Goal: Communication & Community: Ask a question

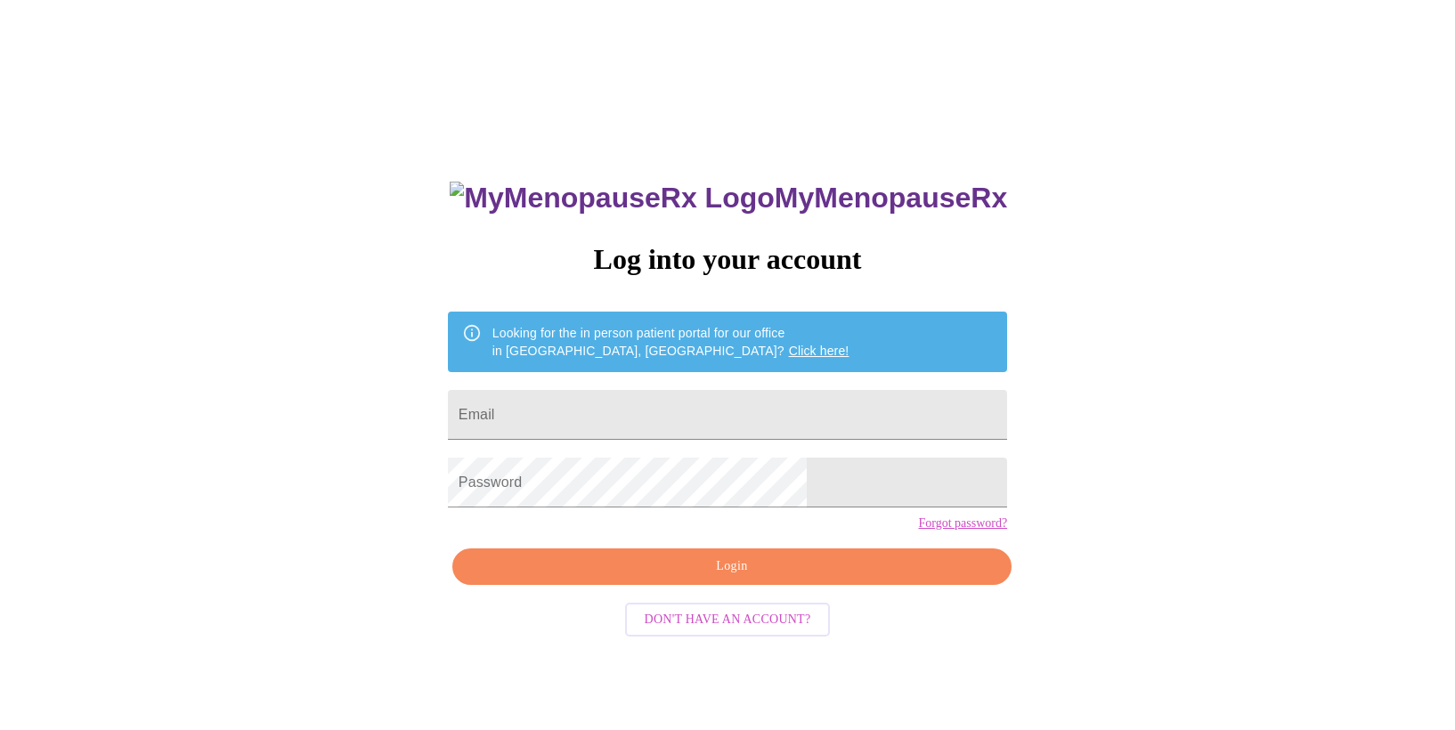
scroll to position [18, 0]
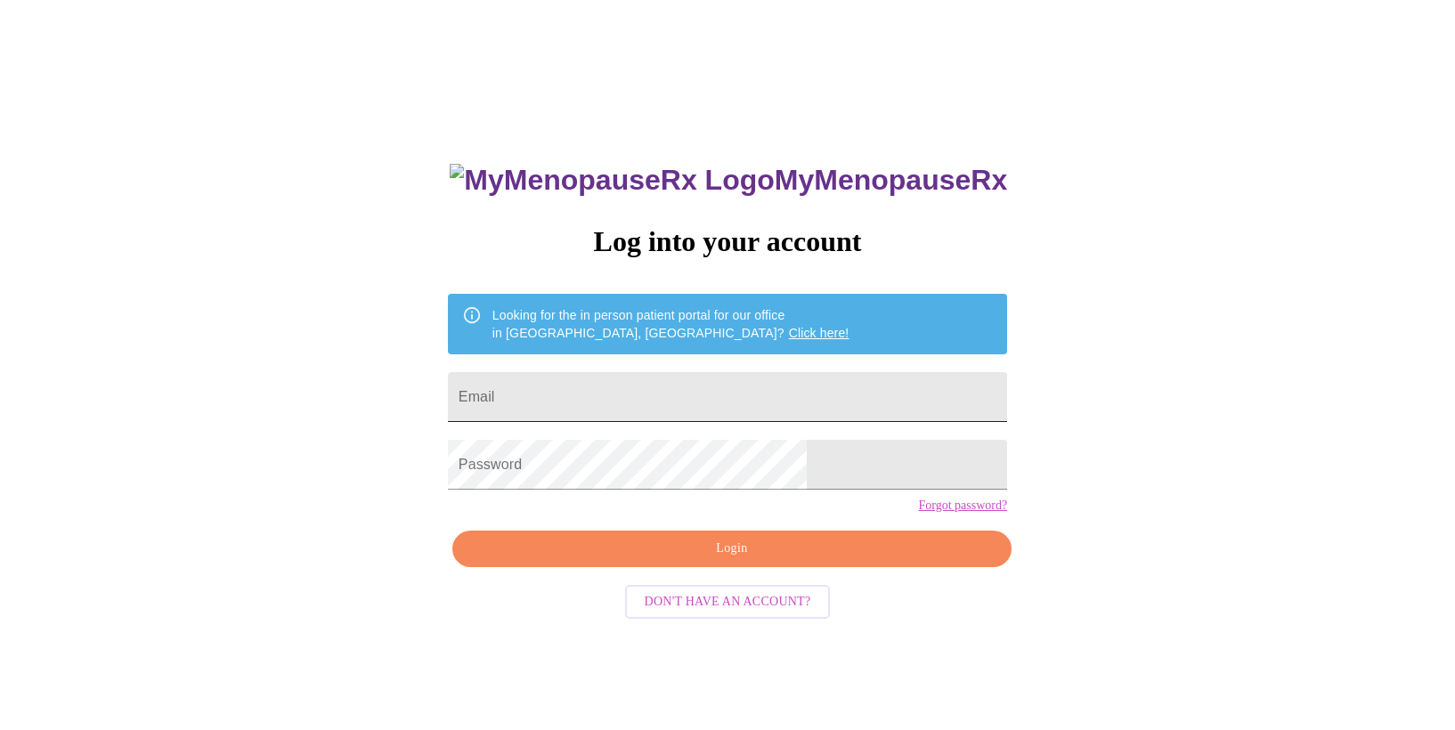
click at [615, 395] on input "Email" at bounding box center [727, 397] width 559 height 50
type input "[EMAIL_ADDRESS][DOMAIN_NAME]"
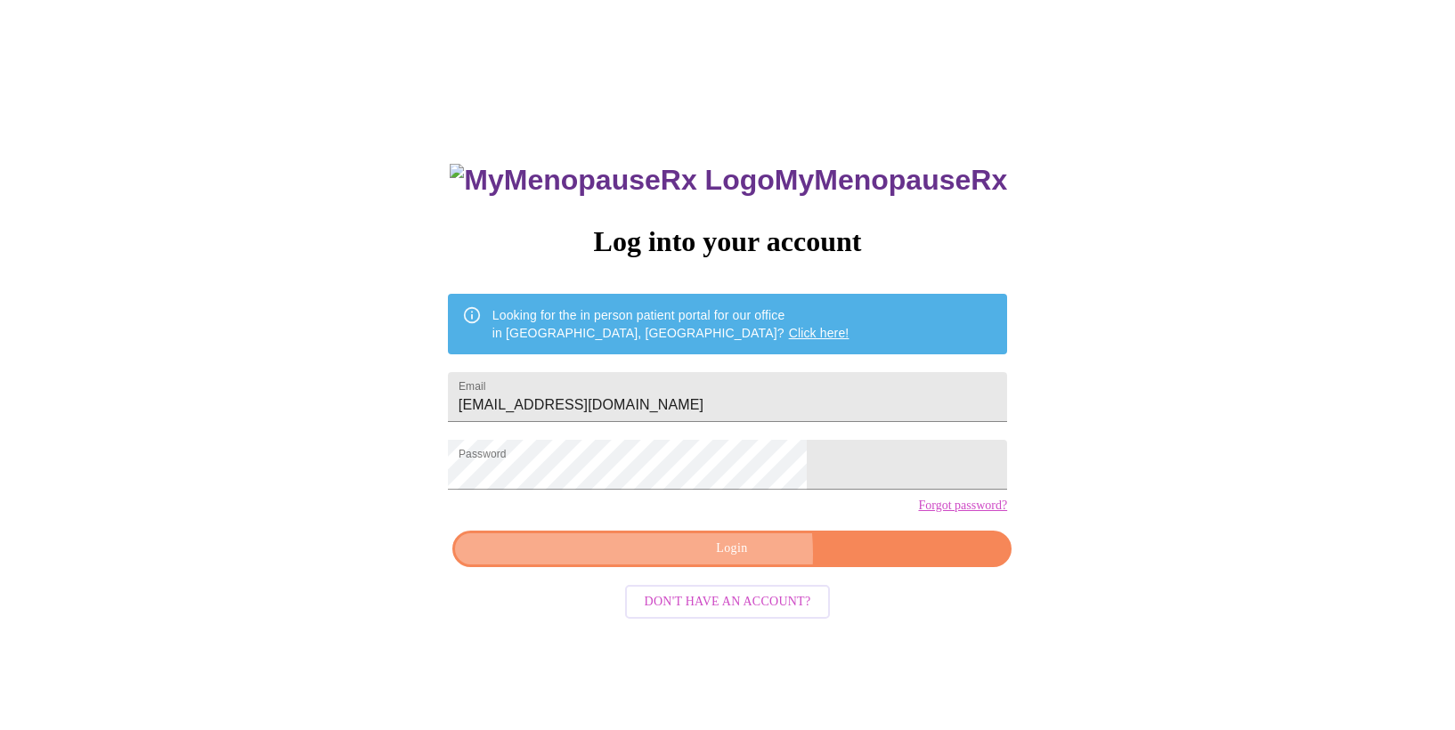
click at [680, 560] on span "Login" at bounding box center [732, 549] width 518 height 22
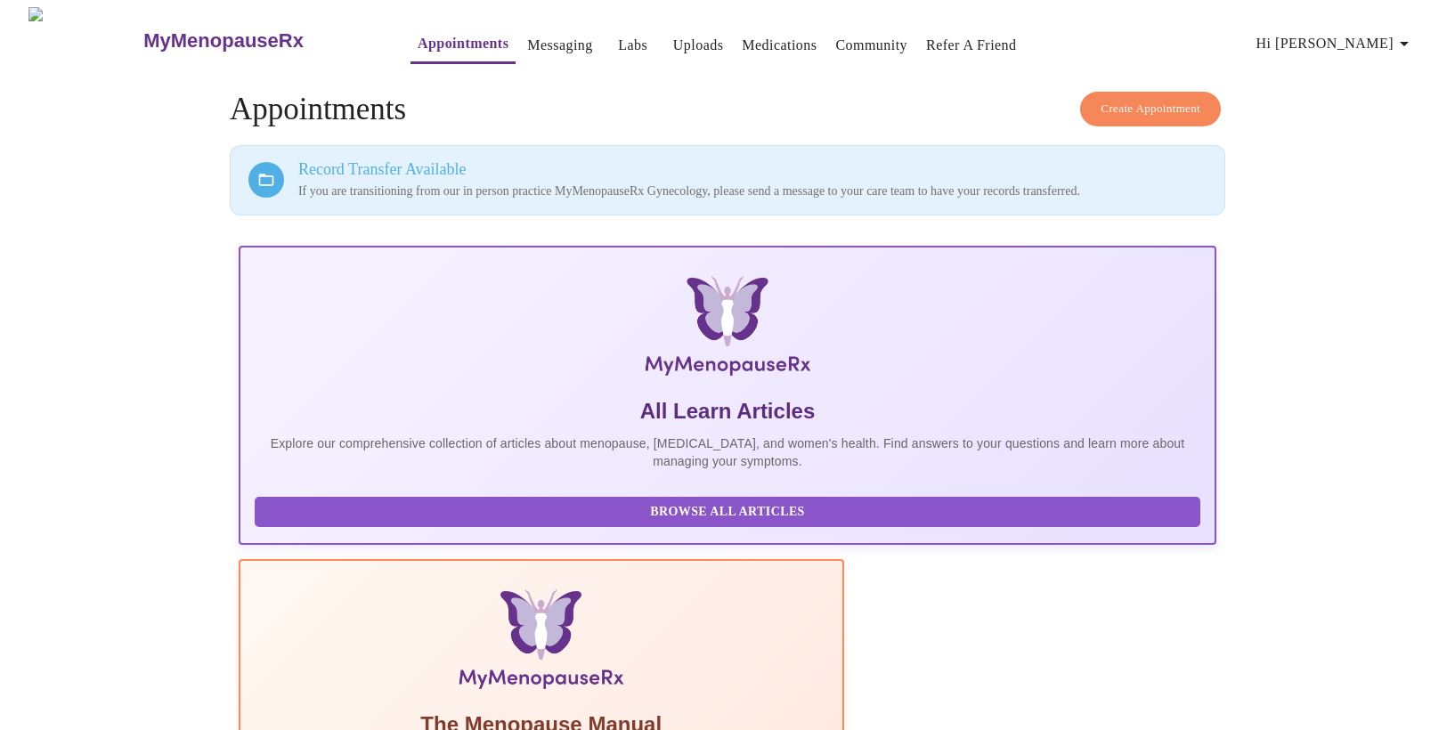
click at [673, 39] on link "Uploads" at bounding box center [698, 45] width 51 height 25
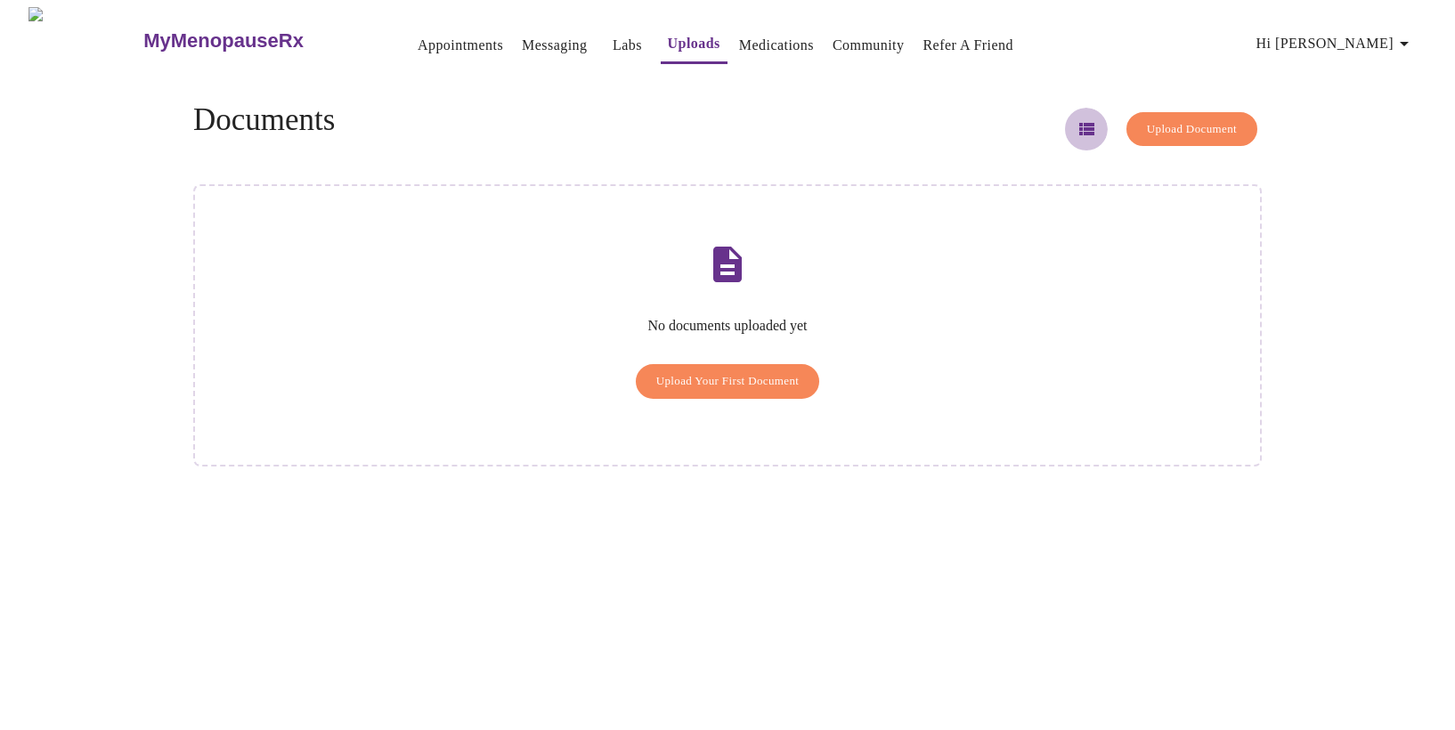
click at [1079, 124] on icon "button" at bounding box center [1086, 129] width 15 height 12
click at [1408, 42] on icon "button" at bounding box center [1404, 44] width 9 height 4
click at [588, 40] on div at bounding box center [727, 365] width 1455 height 730
click at [522, 40] on link "Messaging" at bounding box center [554, 45] width 65 height 25
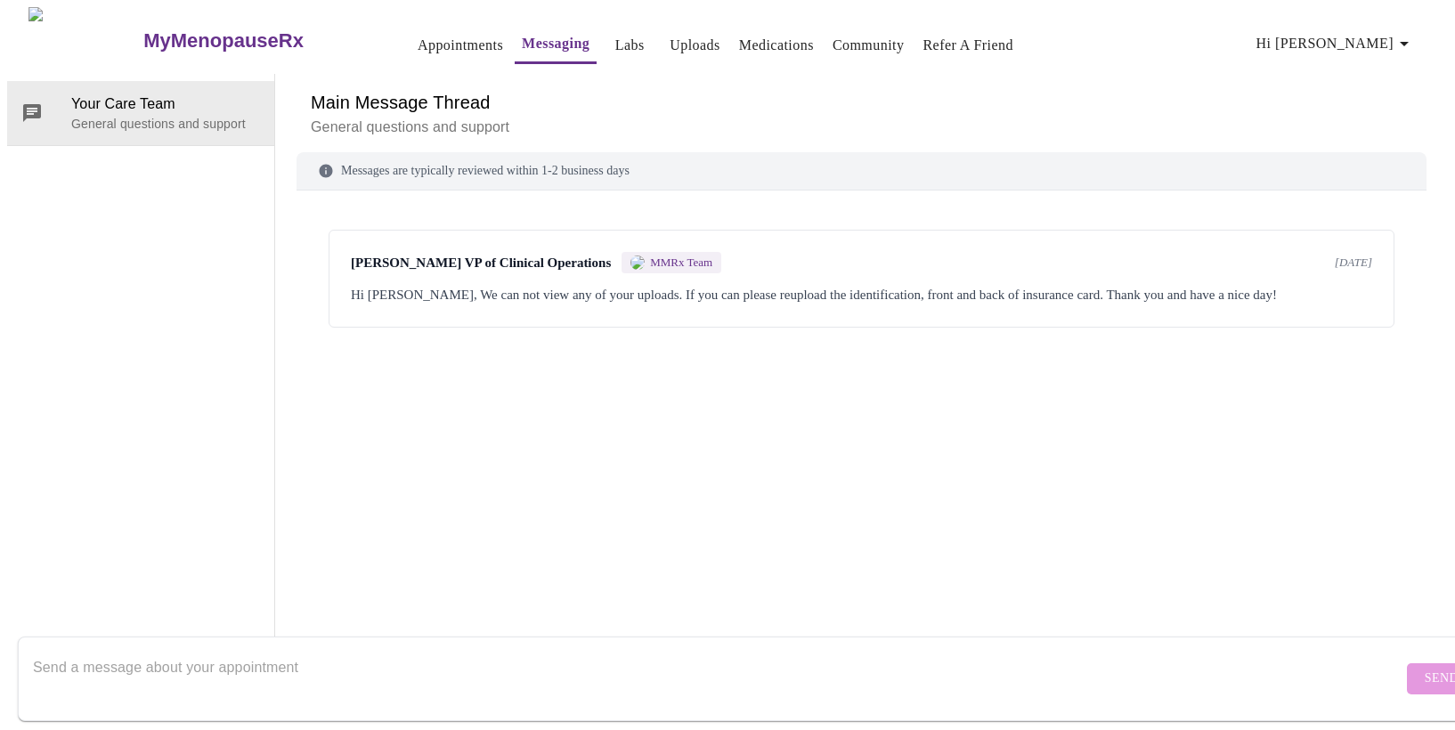
scroll to position [67, 0]
click at [198, 653] on textarea "Send a message about your appointment" at bounding box center [718, 678] width 1370 height 57
type textarea "Thank you for the message. Ill try again now."
click at [1425, 668] on span "Send" at bounding box center [1442, 679] width 34 height 22
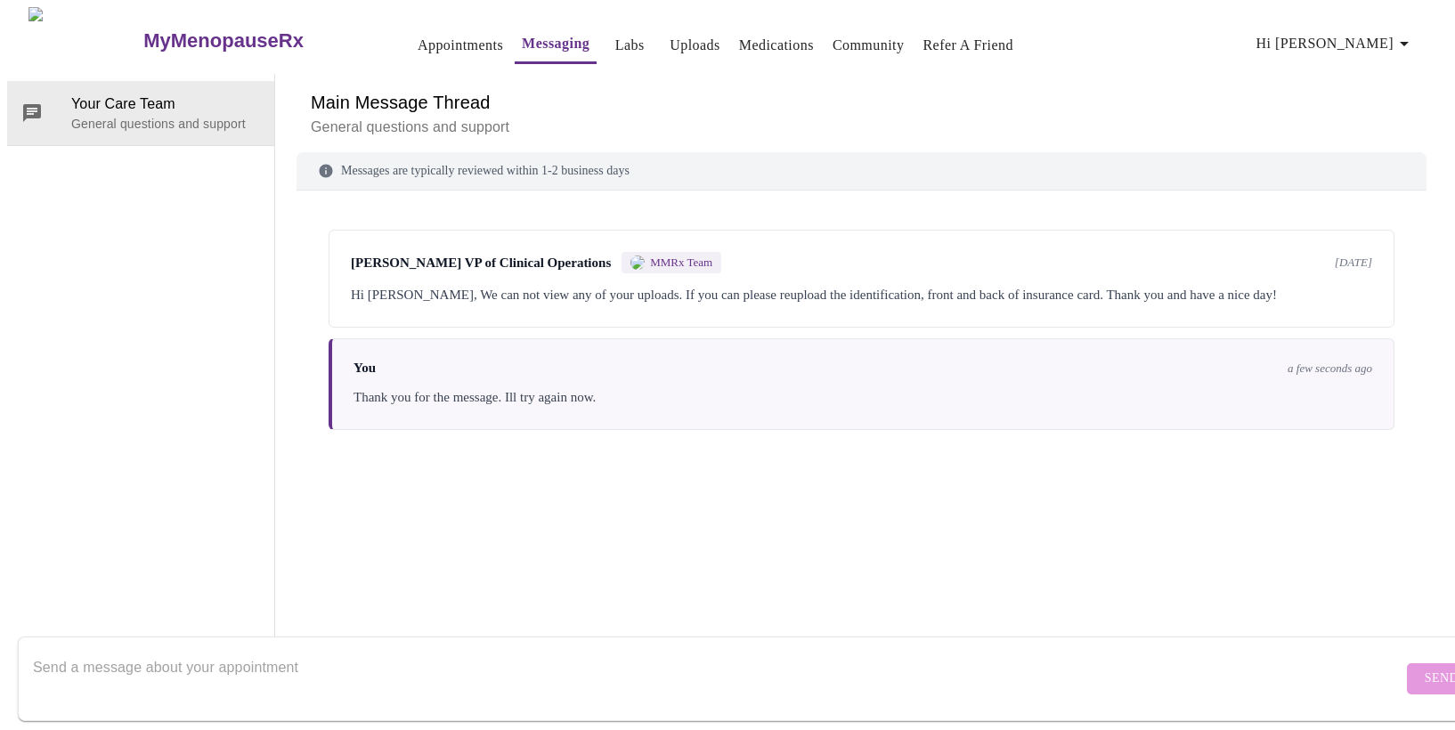
click at [166, 655] on textarea "Send a message about your appointment" at bounding box center [718, 678] width 1370 height 57
click at [157, 651] on textarea "Send a message about your appointment" at bounding box center [718, 678] width 1370 height 57
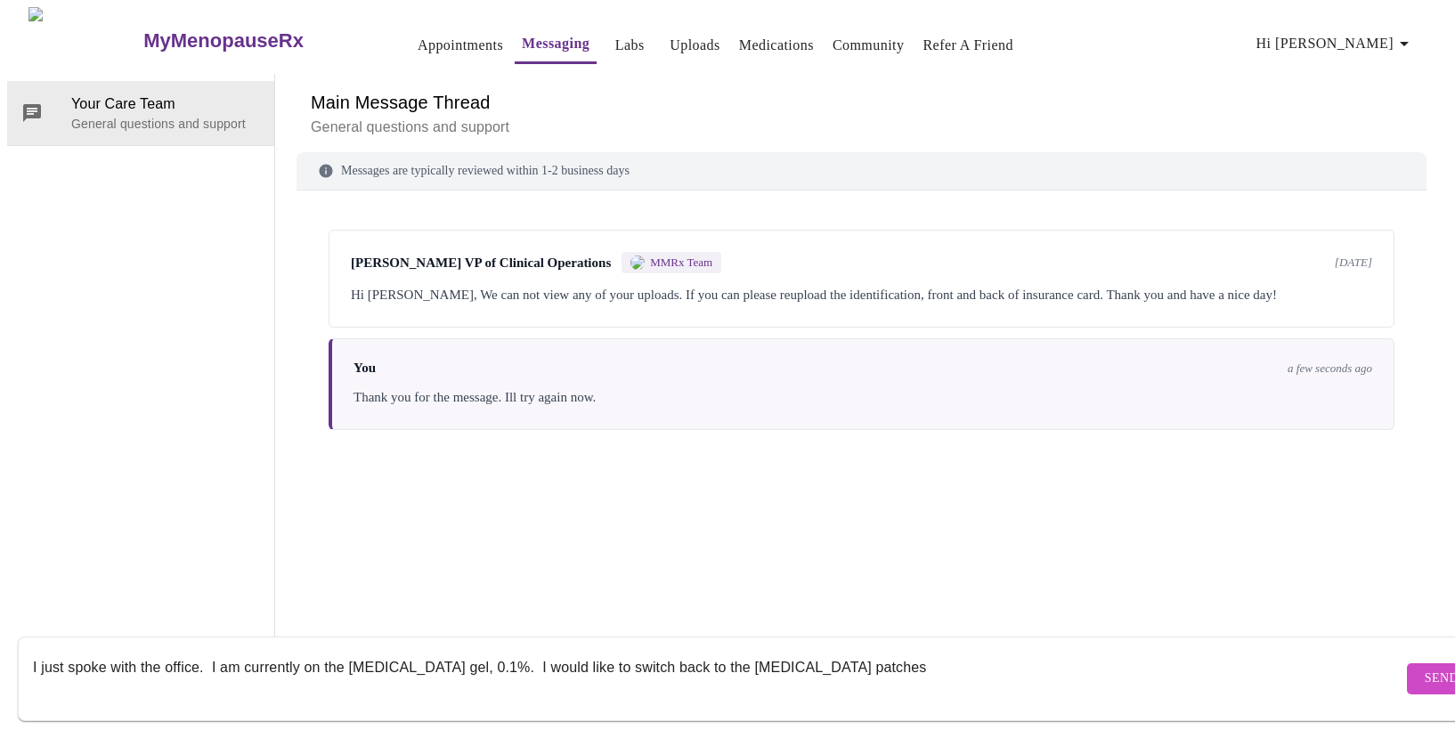
click at [753, 650] on textarea "I just spoke with the office. I am currently on the estradiol gel, 0.1%. I woul…" at bounding box center [718, 678] width 1370 height 57
click at [867, 650] on textarea "I just spoke with the office. I am currently on the estradiol gel, 0.1%. I woul…" at bounding box center [718, 678] width 1370 height 57
type textarea "I just spoke with the office. I am currently on the [MEDICAL_DATA] gel, 0.1%. I…"
click at [1425, 668] on span "Send" at bounding box center [1442, 679] width 34 height 22
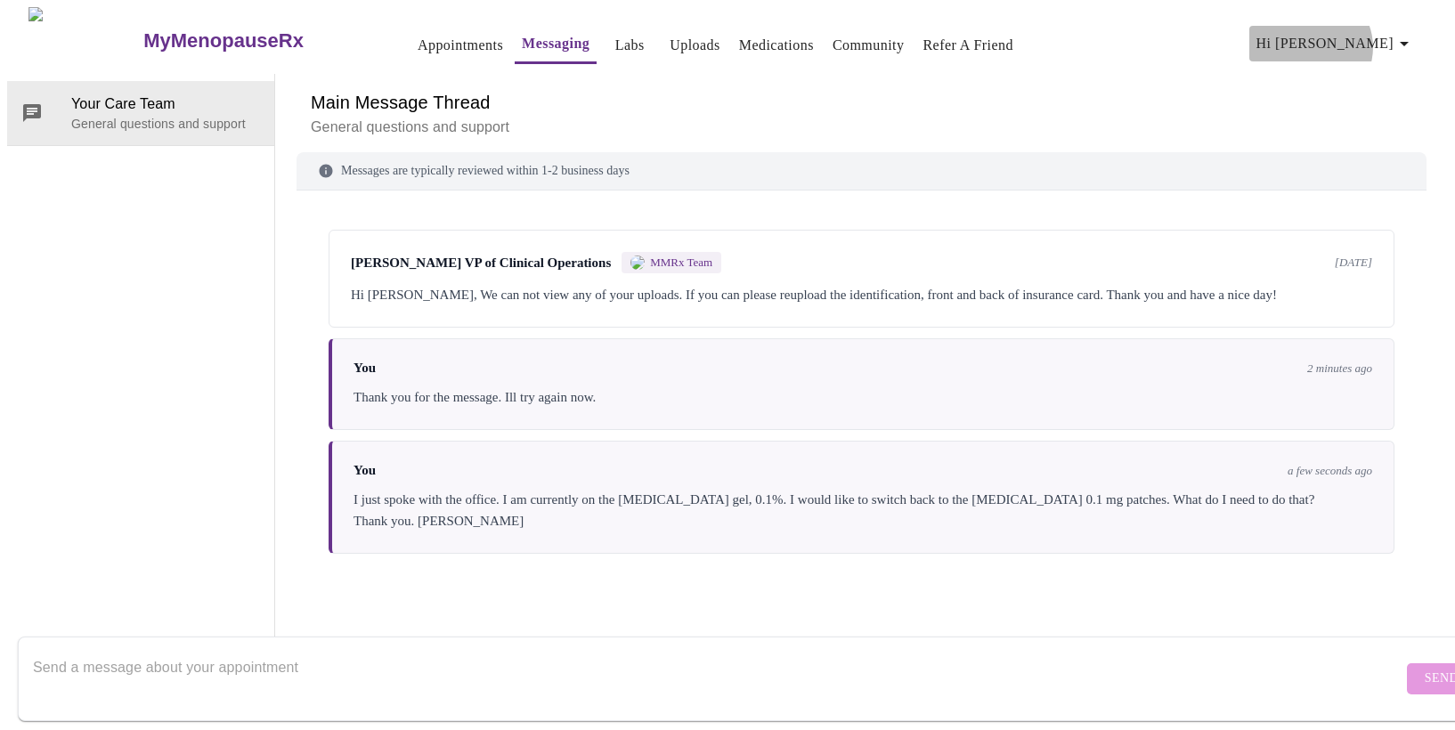
click at [1386, 40] on span "Hi [PERSON_NAME]" at bounding box center [1336, 43] width 159 height 25
click at [1367, 36] on li "Settings" at bounding box center [1378, 37] width 82 height 32
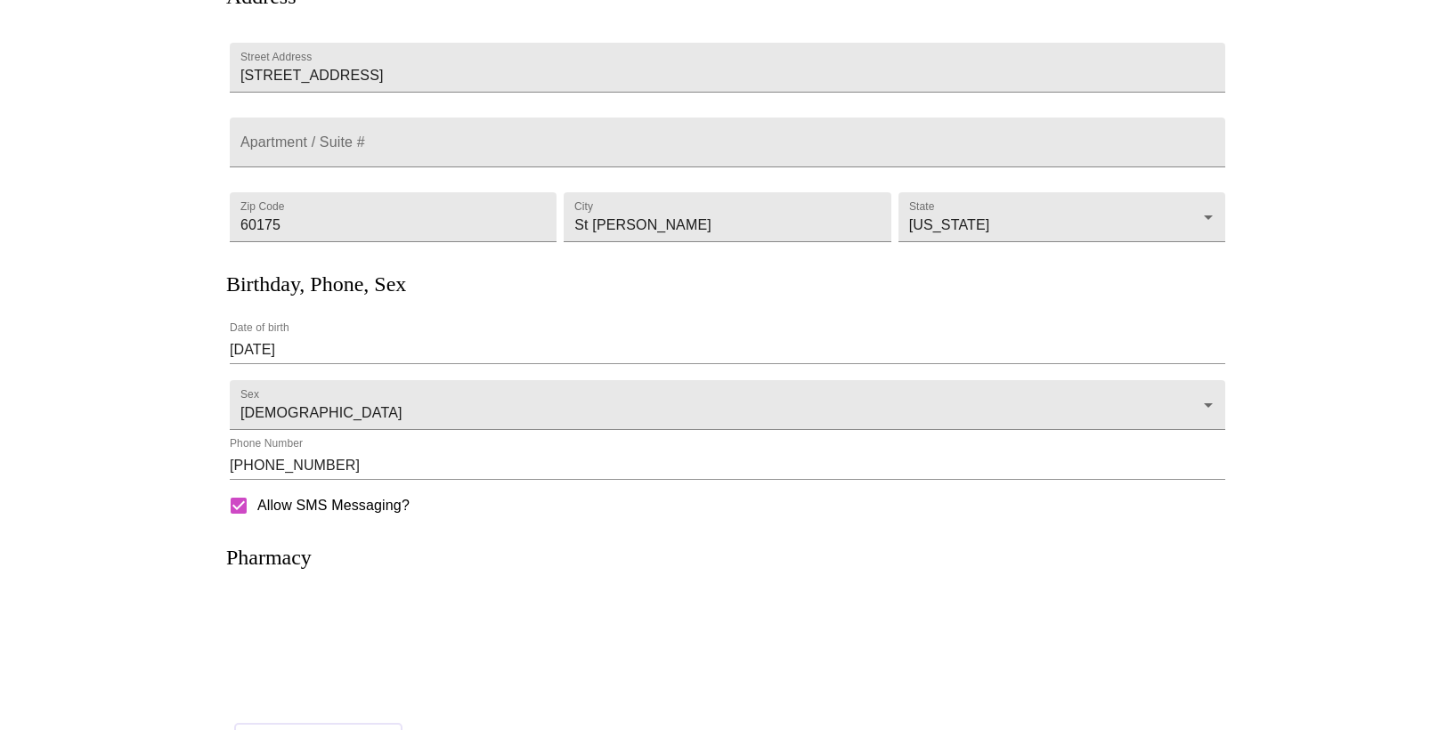
scroll to position [240, 0]
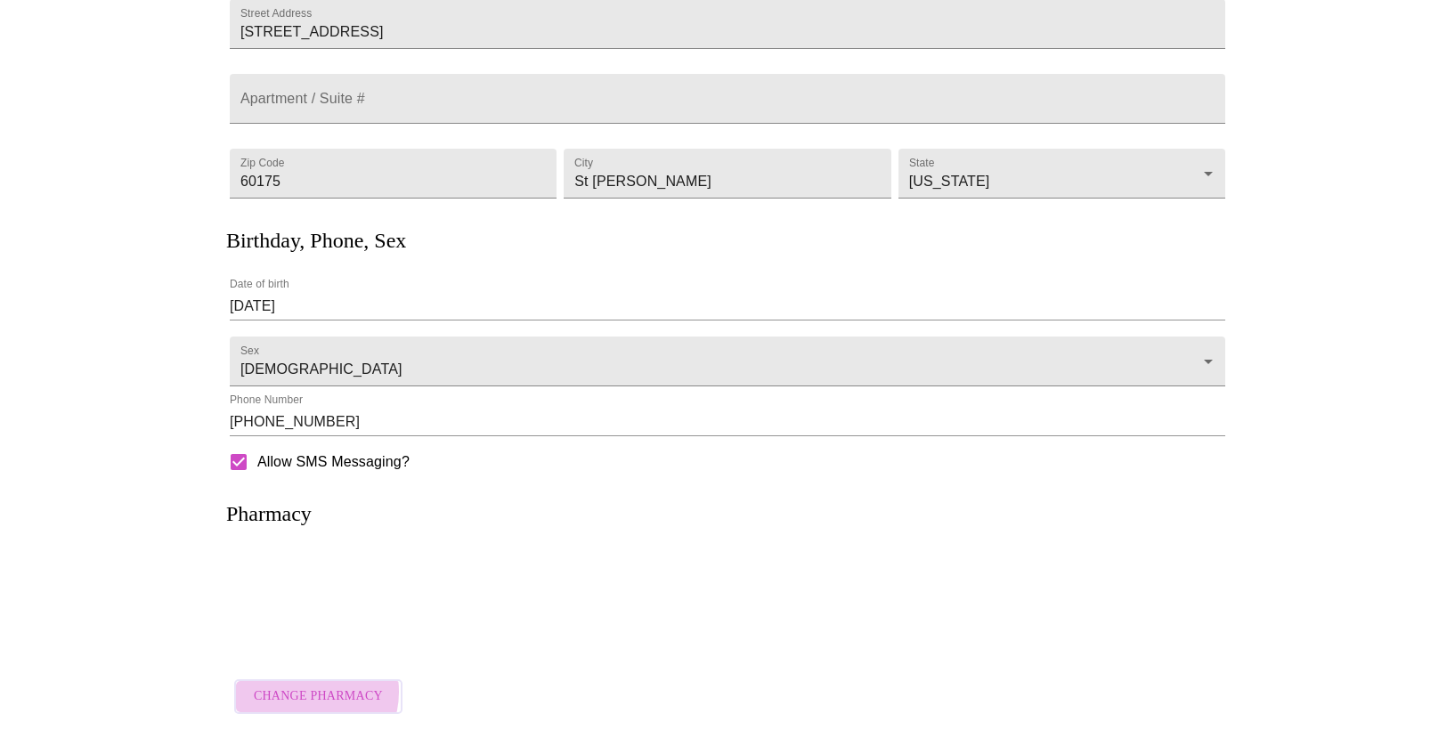
click at [305, 686] on span "Change Pharmacy" at bounding box center [318, 697] width 129 height 22
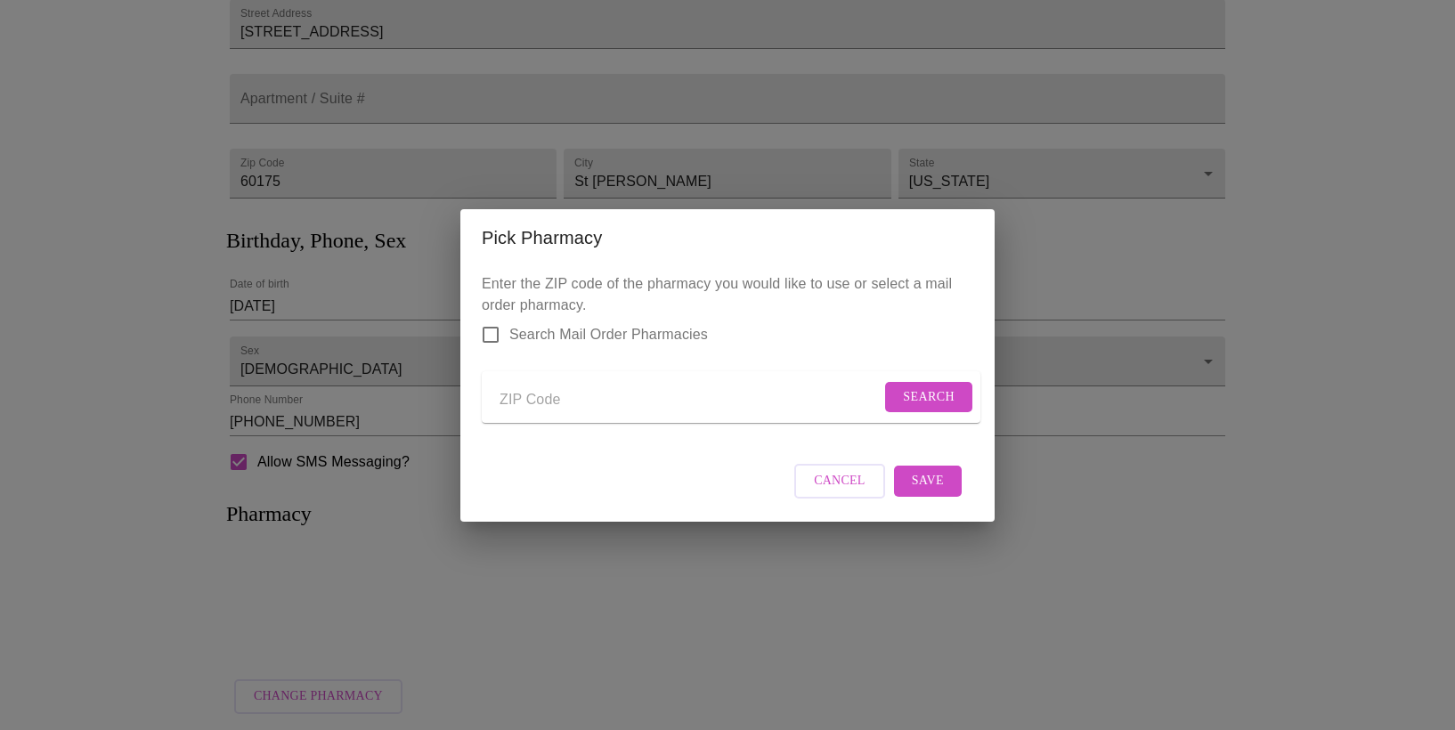
click at [523, 395] on input "Send a message to your care team" at bounding box center [690, 401] width 381 height 28
type input "60175"
click at [924, 387] on span "Search" at bounding box center [929, 398] width 52 height 22
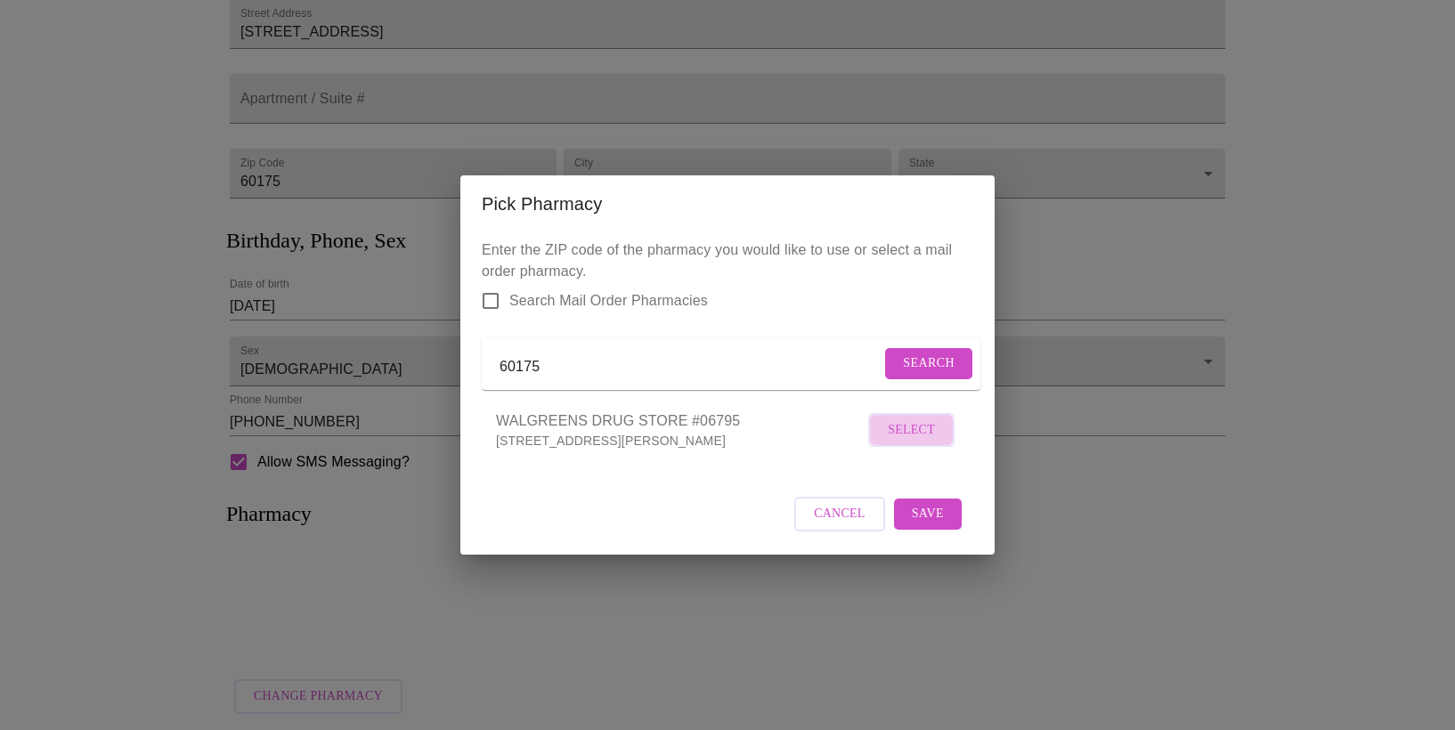
click at [925, 438] on span "Select" at bounding box center [911, 430] width 47 height 22
click at [938, 525] on span "Save" at bounding box center [928, 513] width 32 height 22
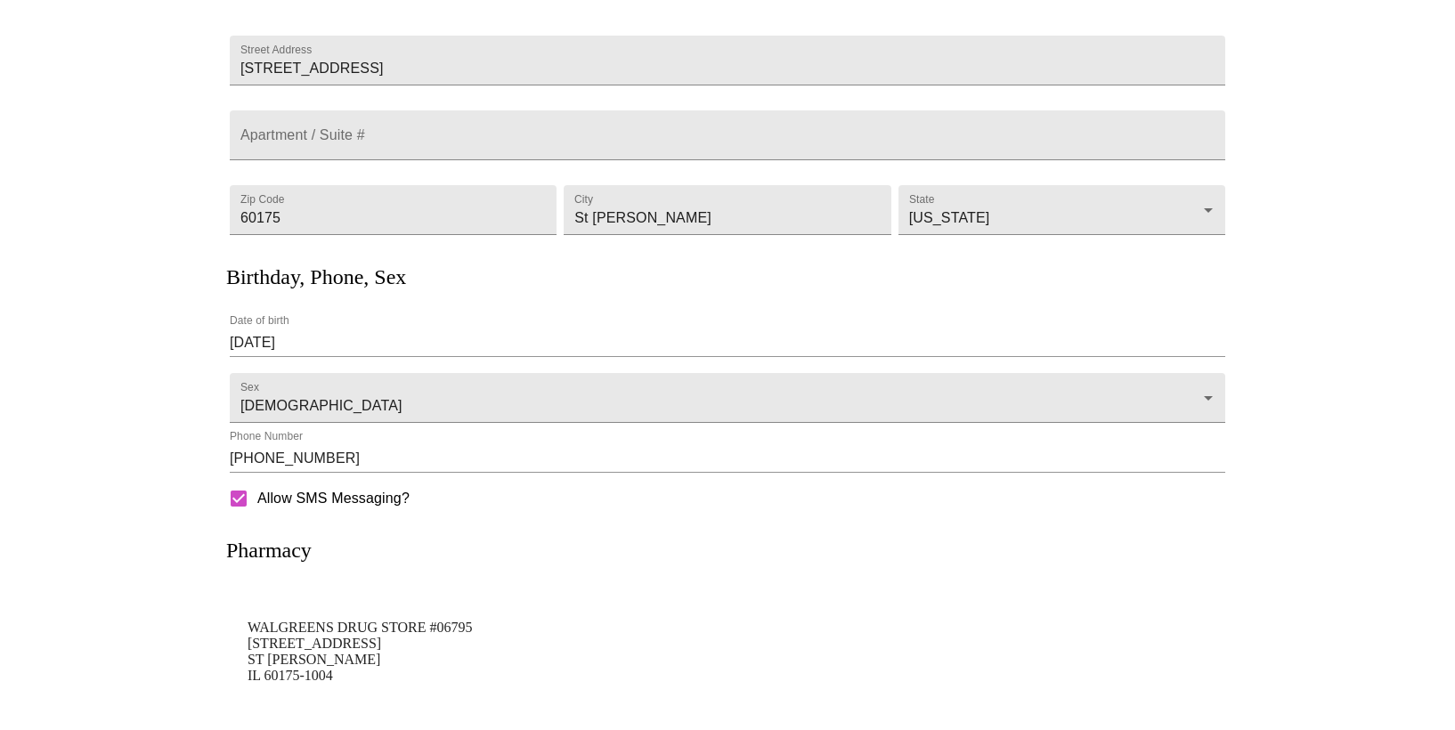
scroll to position [0, 0]
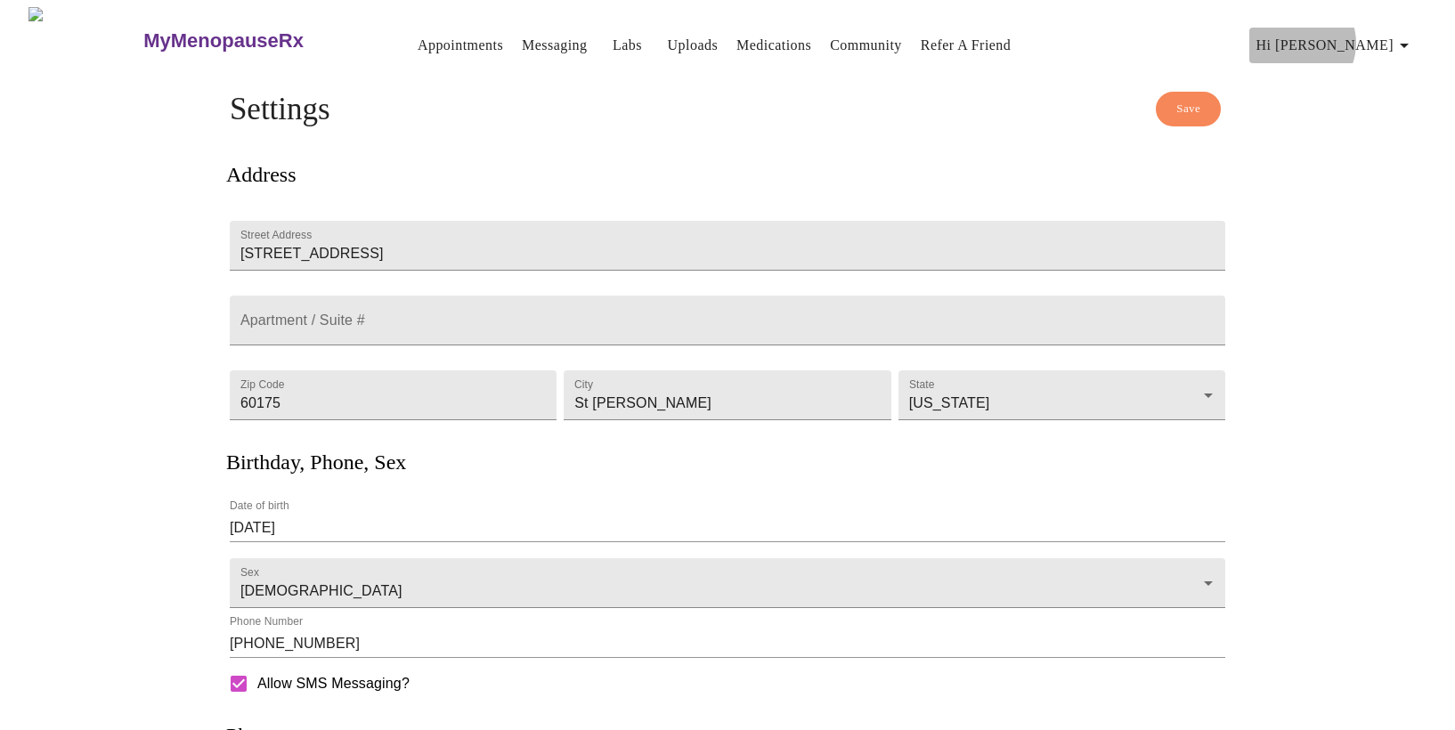
click at [1372, 36] on span "Hi [PERSON_NAME]" at bounding box center [1336, 45] width 159 height 25
click at [1283, 136] on div at bounding box center [727, 365] width 1455 height 730
click at [1198, 103] on span "Save" at bounding box center [1188, 109] width 24 height 20
click at [1365, 34] on span "Hi [PERSON_NAME]" at bounding box center [1336, 45] width 159 height 25
click at [1366, 67] on li "Billing" at bounding box center [1378, 70] width 82 height 32
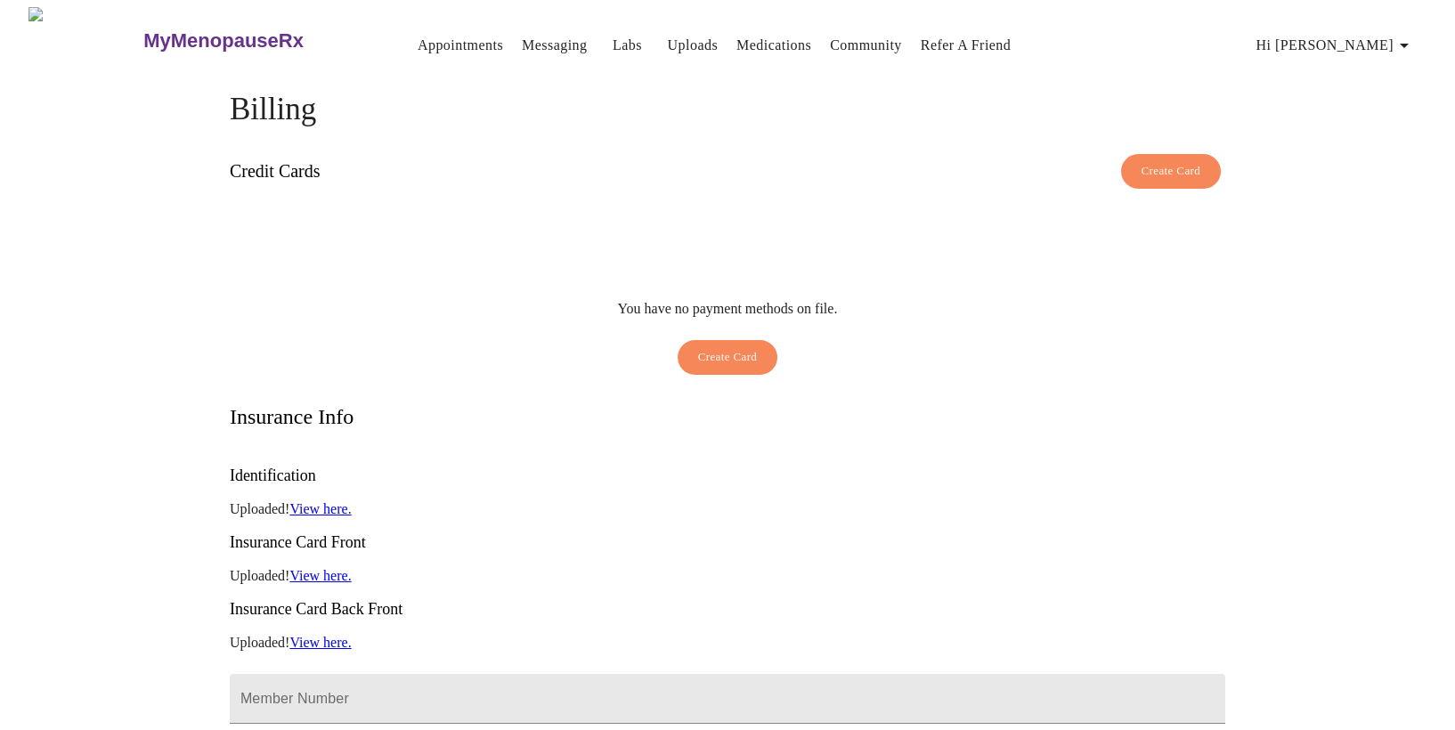
click at [338, 501] on link "View here." at bounding box center [319, 508] width 61 height 15
click at [522, 38] on link "Messaging" at bounding box center [554, 45] width 65 height 25
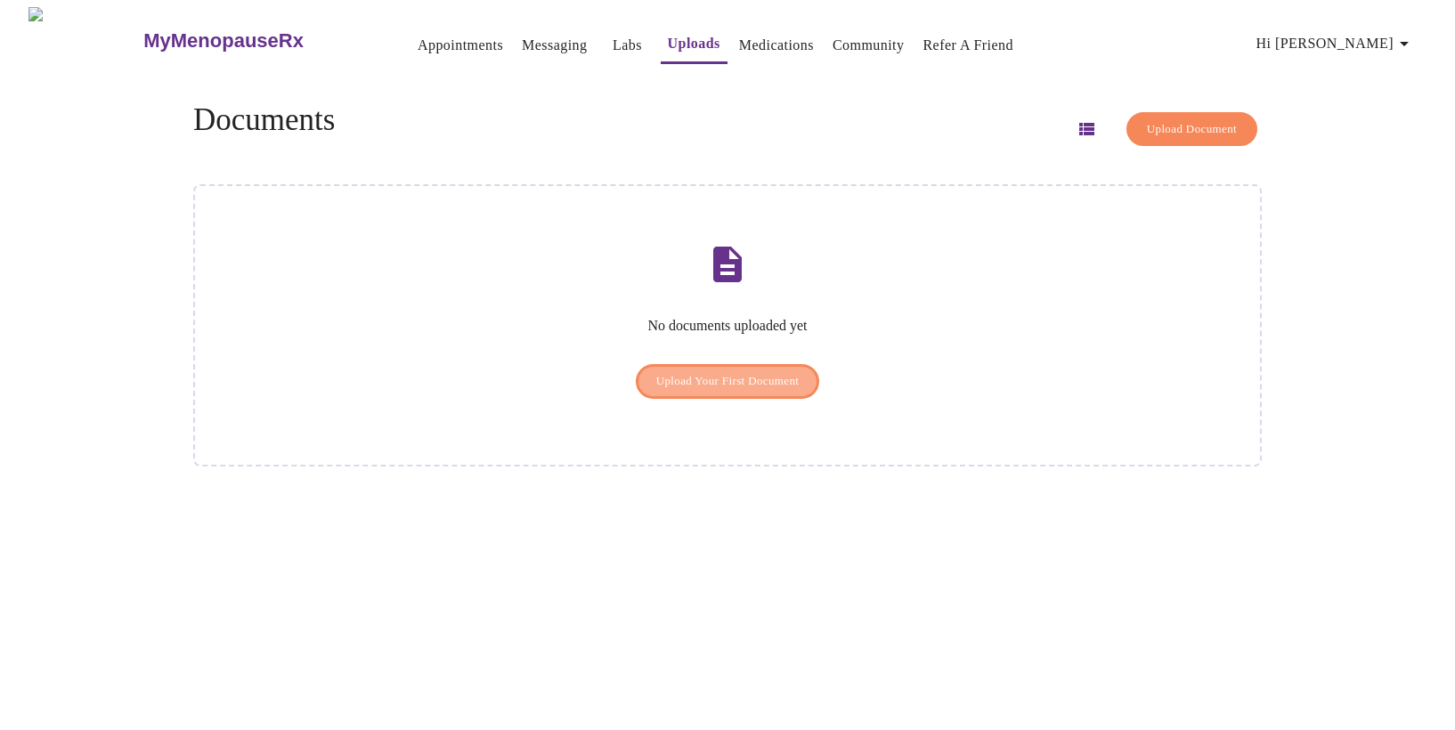
click at [748, 371] on span "Upload Your First Document" at bounding box center [727, 381] width 143 height 20
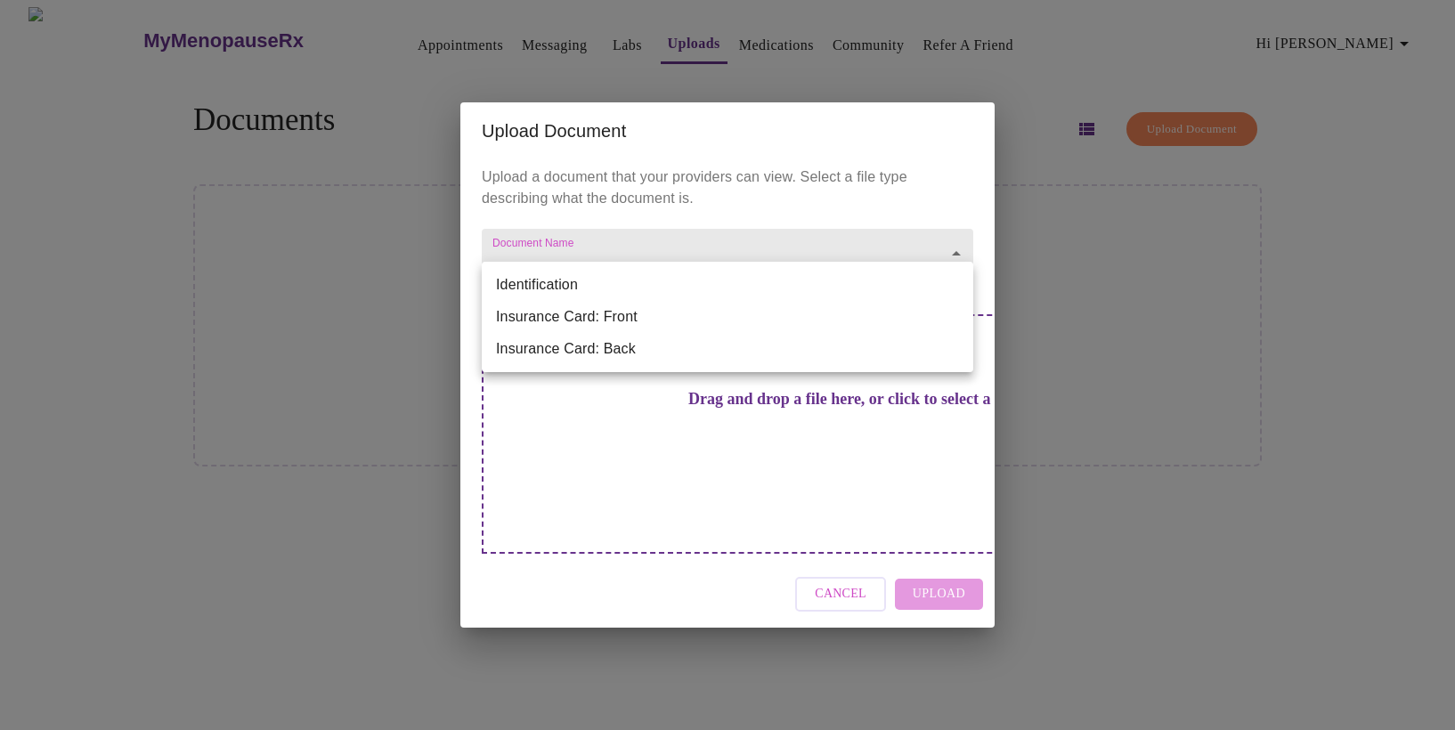
click at [664, 294] on body "MyMenopauseRx Appointments Messaging Labs Uploads Medications Community Refer a…" at bounding box center [727, 372] width 1441 height 730
click at [639, 283] on li "Identification" at bounding box center [728, 285] width 492 height 32
type input "Identification"
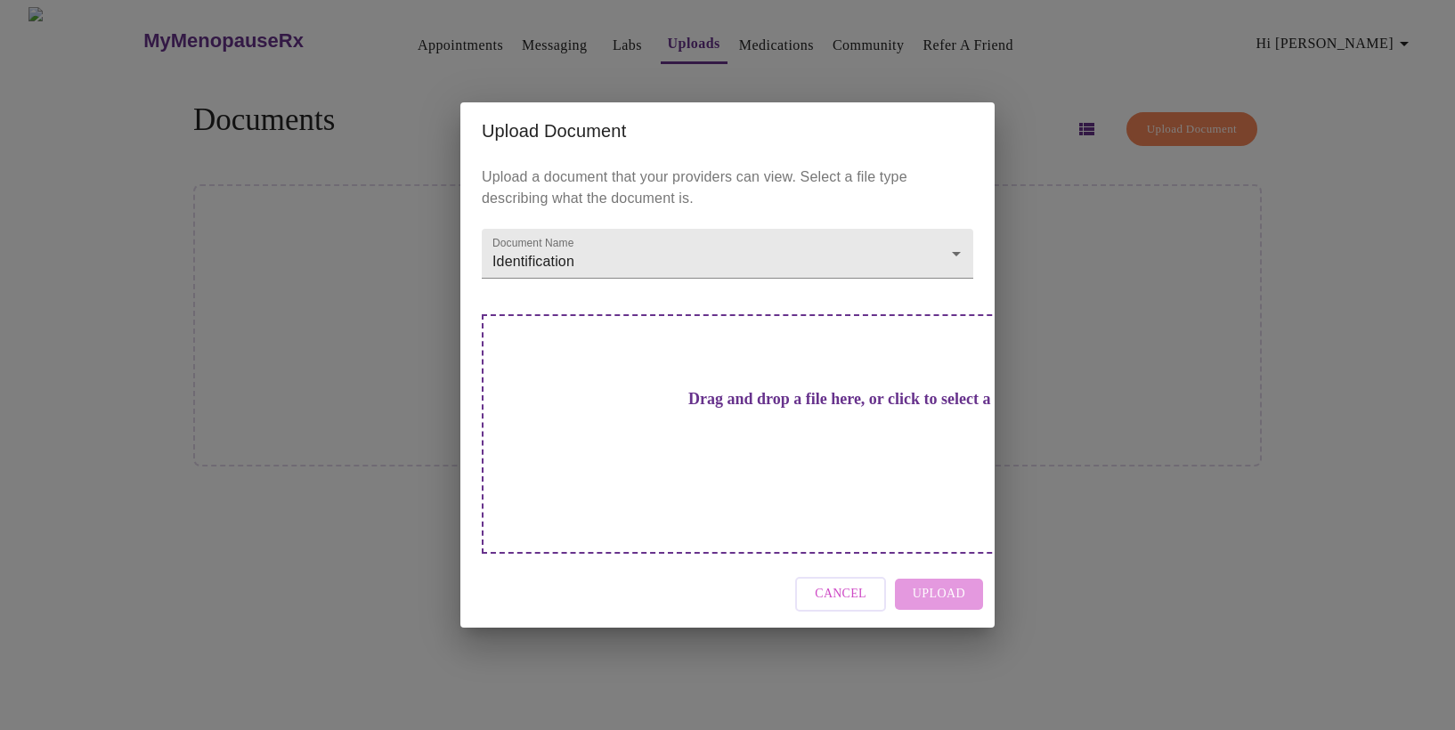
click at [728, 409] on h3 "Drag and drop a file here, or click to select a file" at bounding box center [852, 399] width 492 height 19
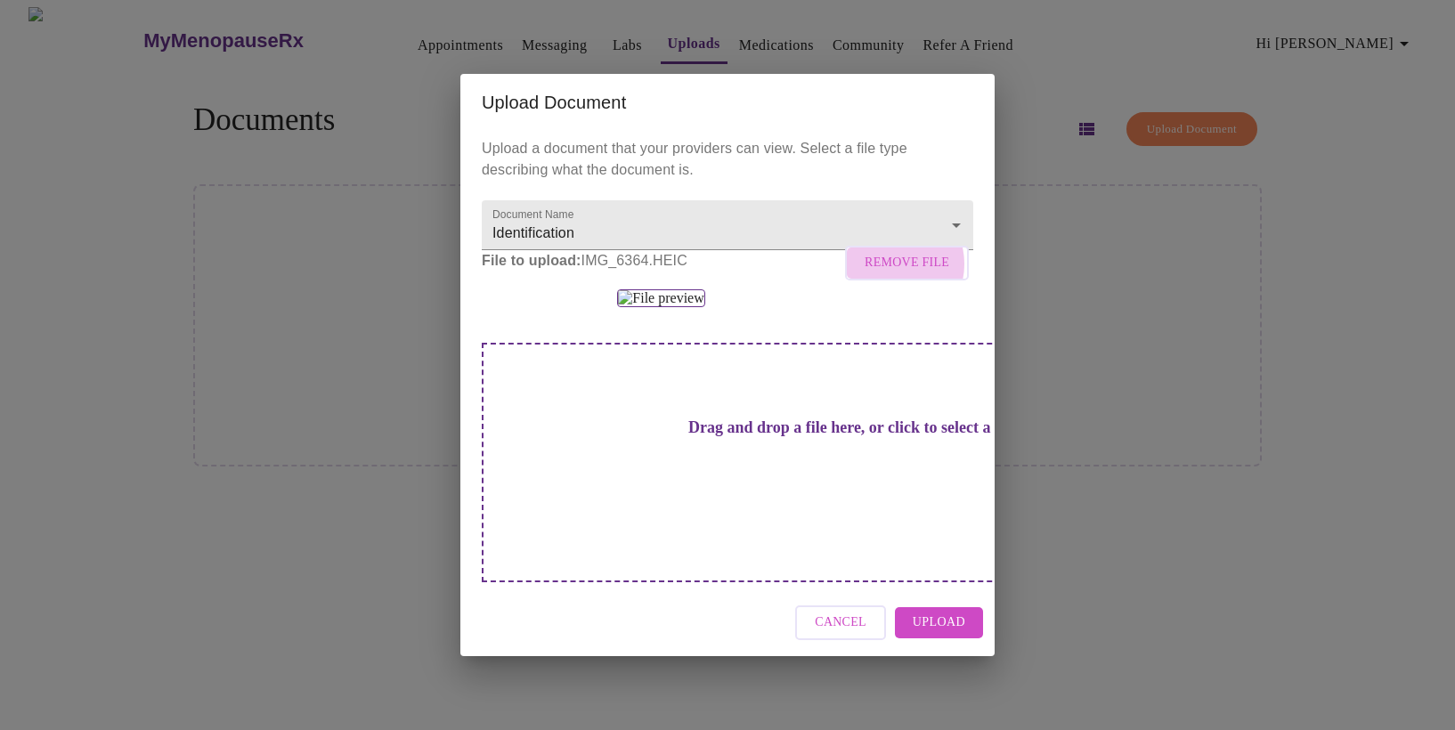
click at [898, 274] on span "Remove File" at bounding box center [907, 263] width 85 height 22
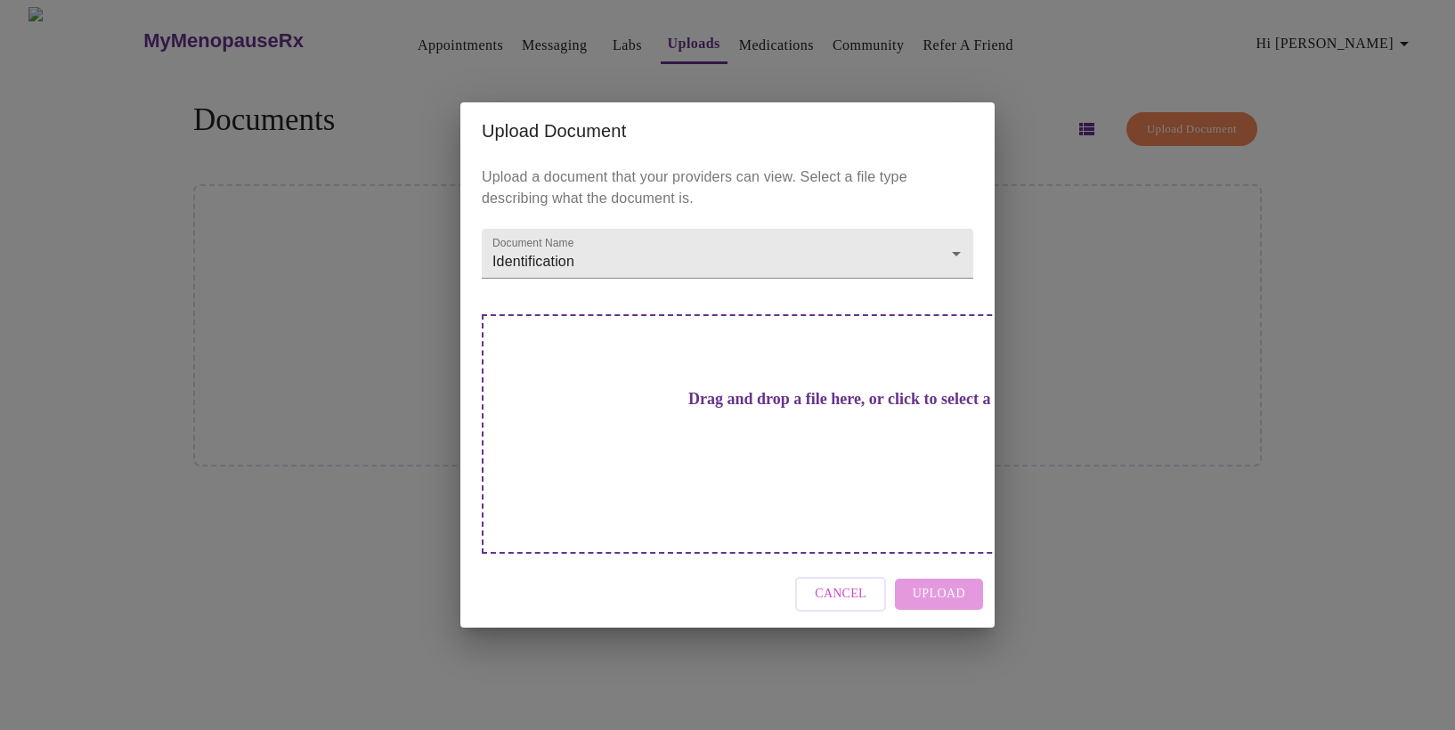
click at [1404, 311] on div "Upload Document Upload a document that your providers can view. Select a file t…" at bounding box center [727, 365] width 1455 height 730
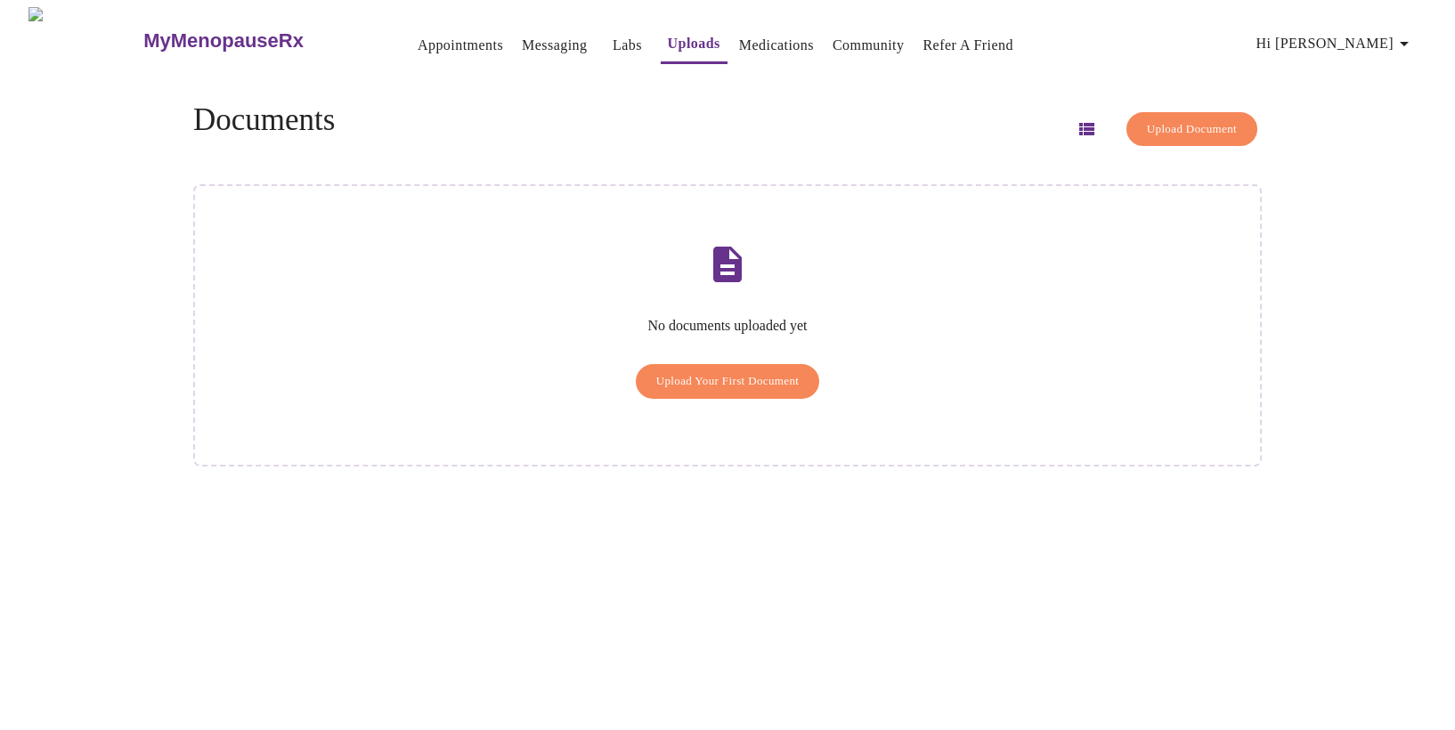
click at [712, 371] on span "Upload Your First Document" at bounding box center [727, 381] width 143 height 20
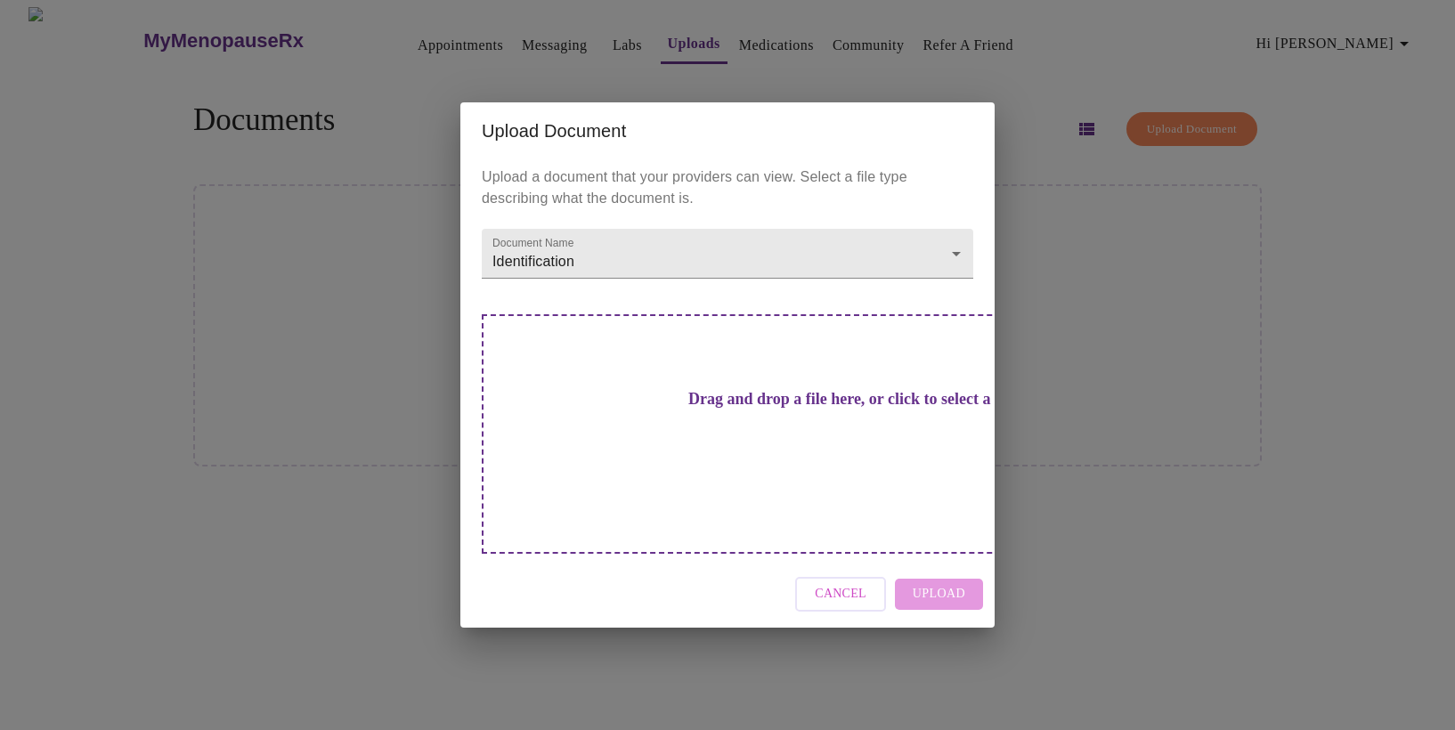
click at [709, 409] on h3 "Drag and drop a file here, or click to select a file" at bounding box center [852, 399] width 492 height 19
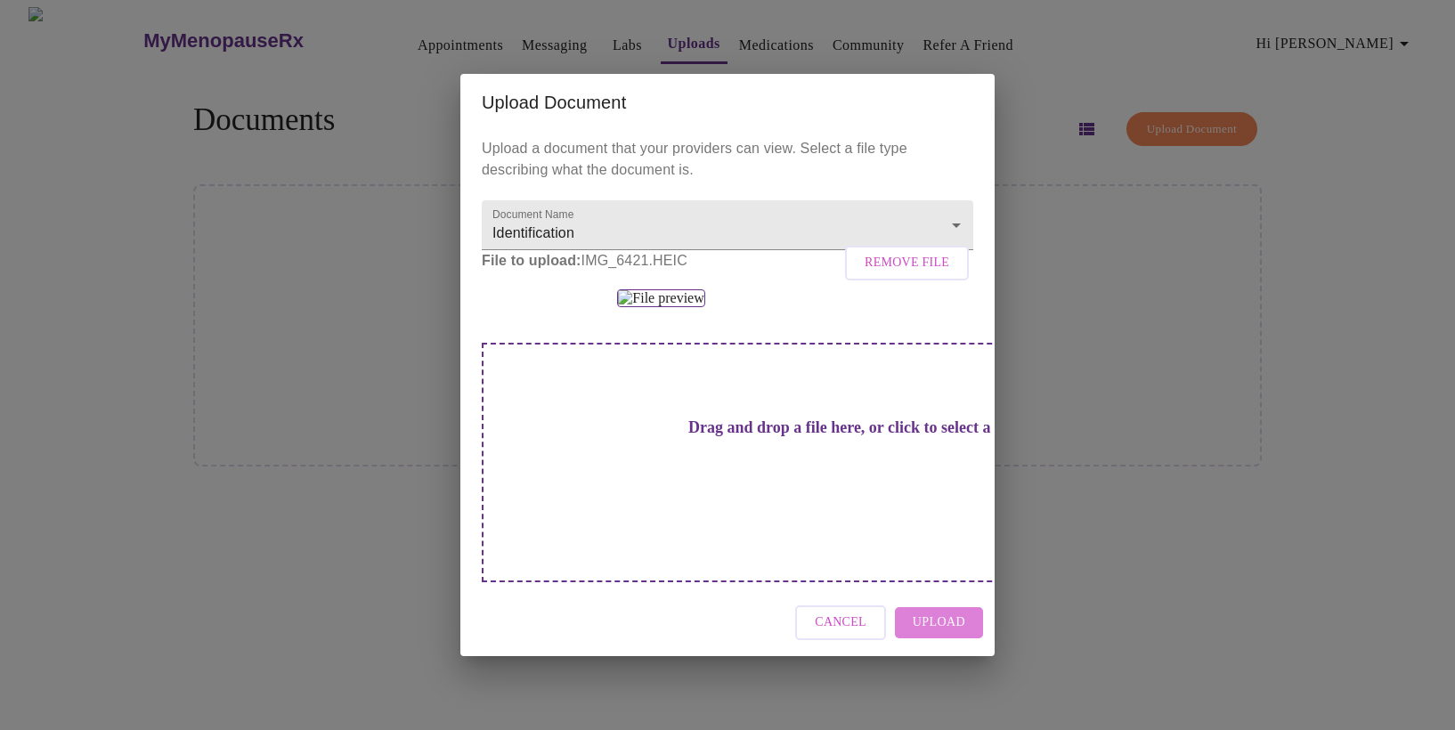
click at [960, 612] on span "Upload" at bounding box center [939, 623] width 53 height 22
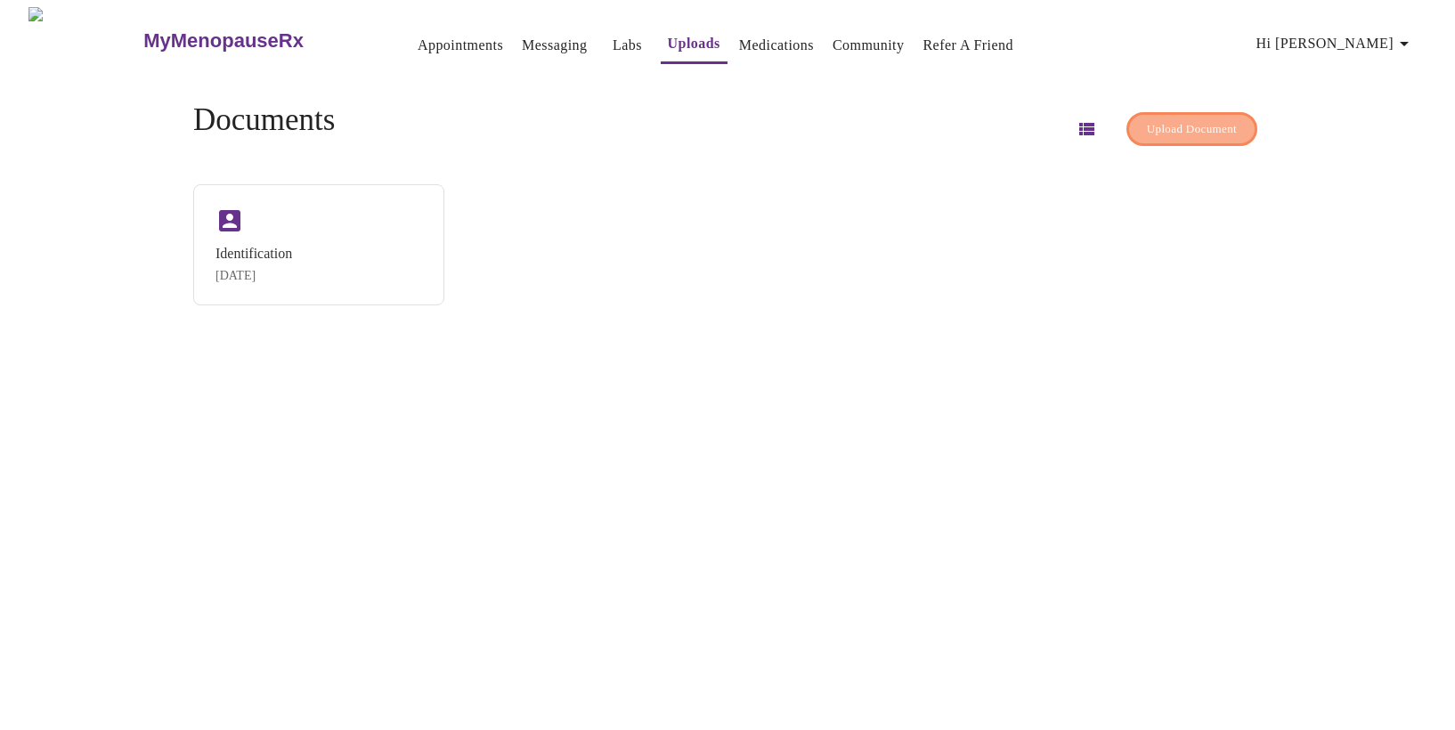
click at [1147, 119] on span "Upload Document" at bounding box center [1192, 129] width 90 height 20
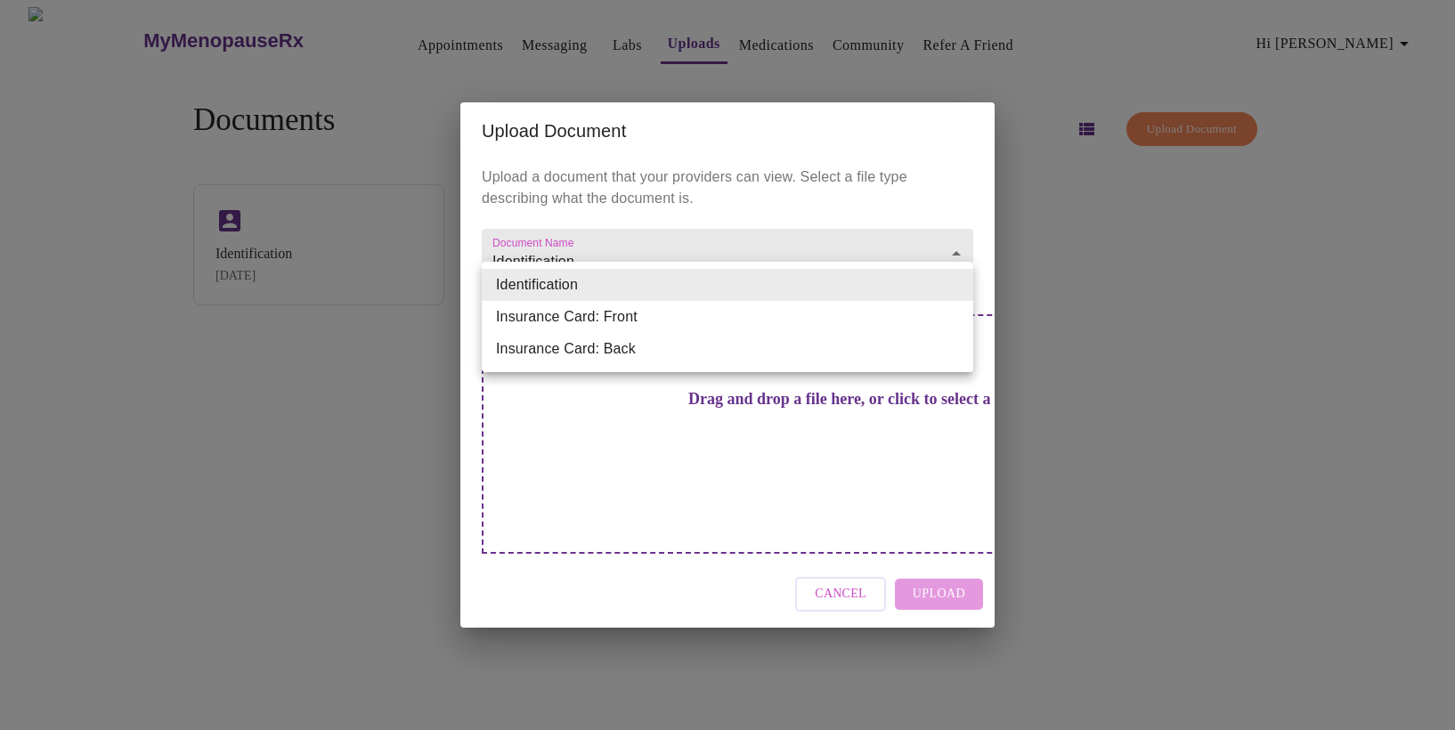
click at [824, 284] on body "MyMenopauseRx Appointments Messaging Labs Uploads Medications Community Refer a…" at bounding box center [727, 372] width 1441 height 730
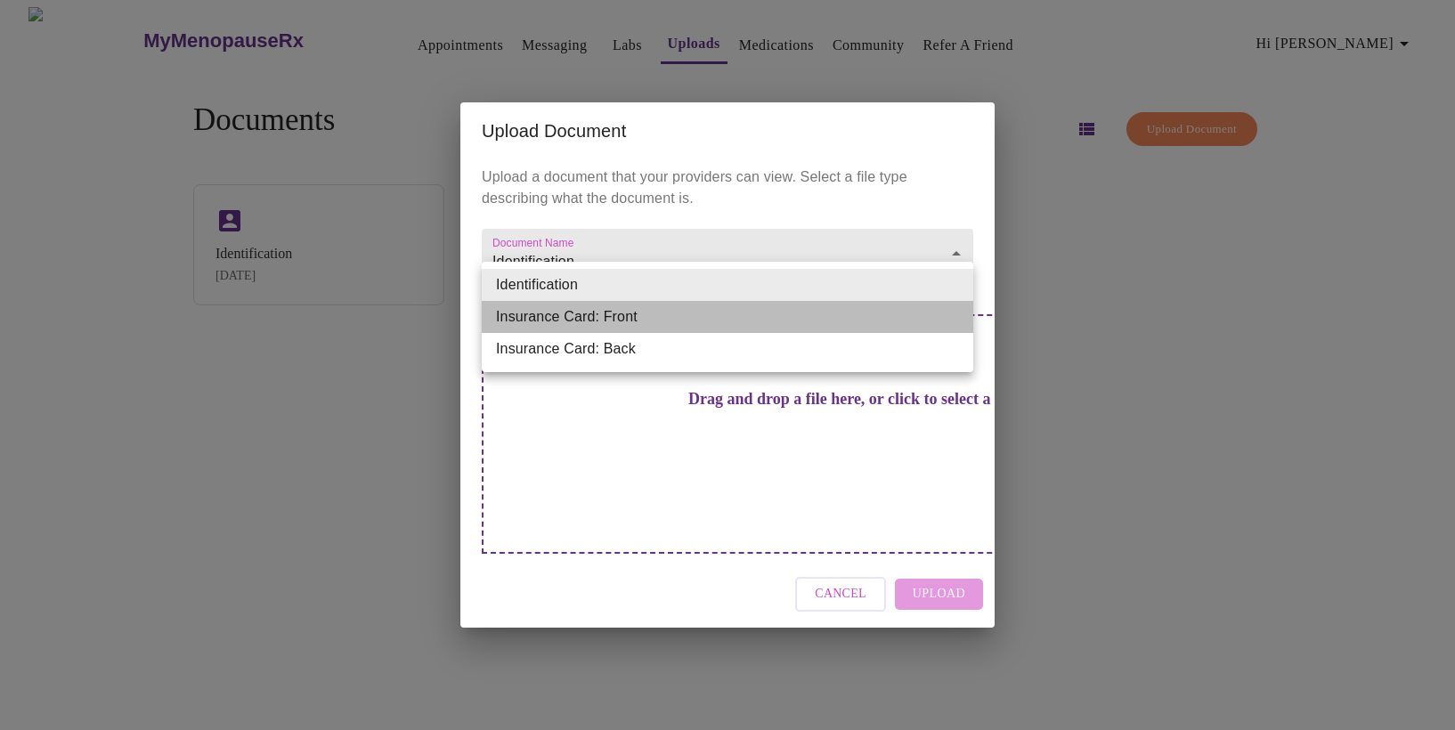
click at [740, 316] on li "Insurance Card: Front" at bounding box center [728, 317] width 492 height 32
type input "Insurance Card: Front"
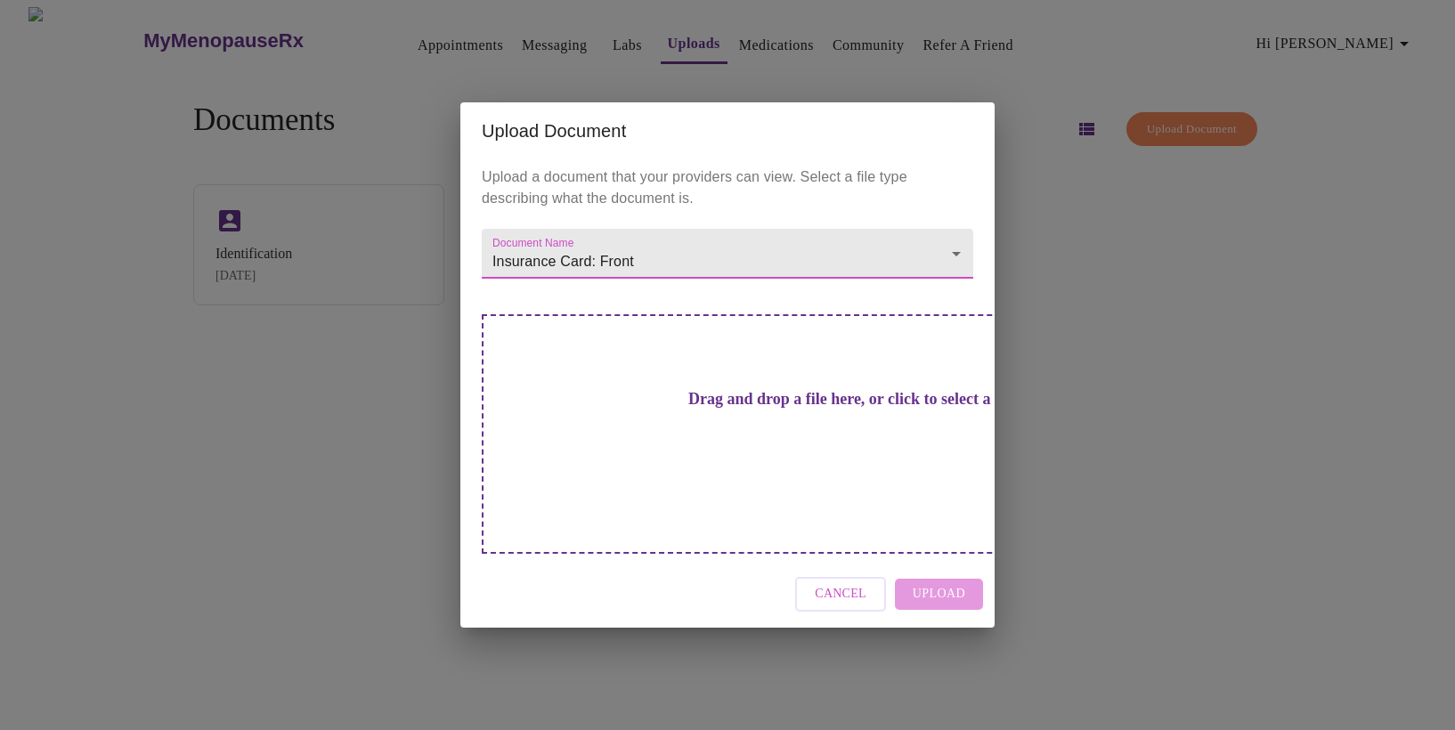
click at [737, 409] on h3 "Drag and drop a file here, or click to select a file" at bounding box center [852, 399] width 492 height 19
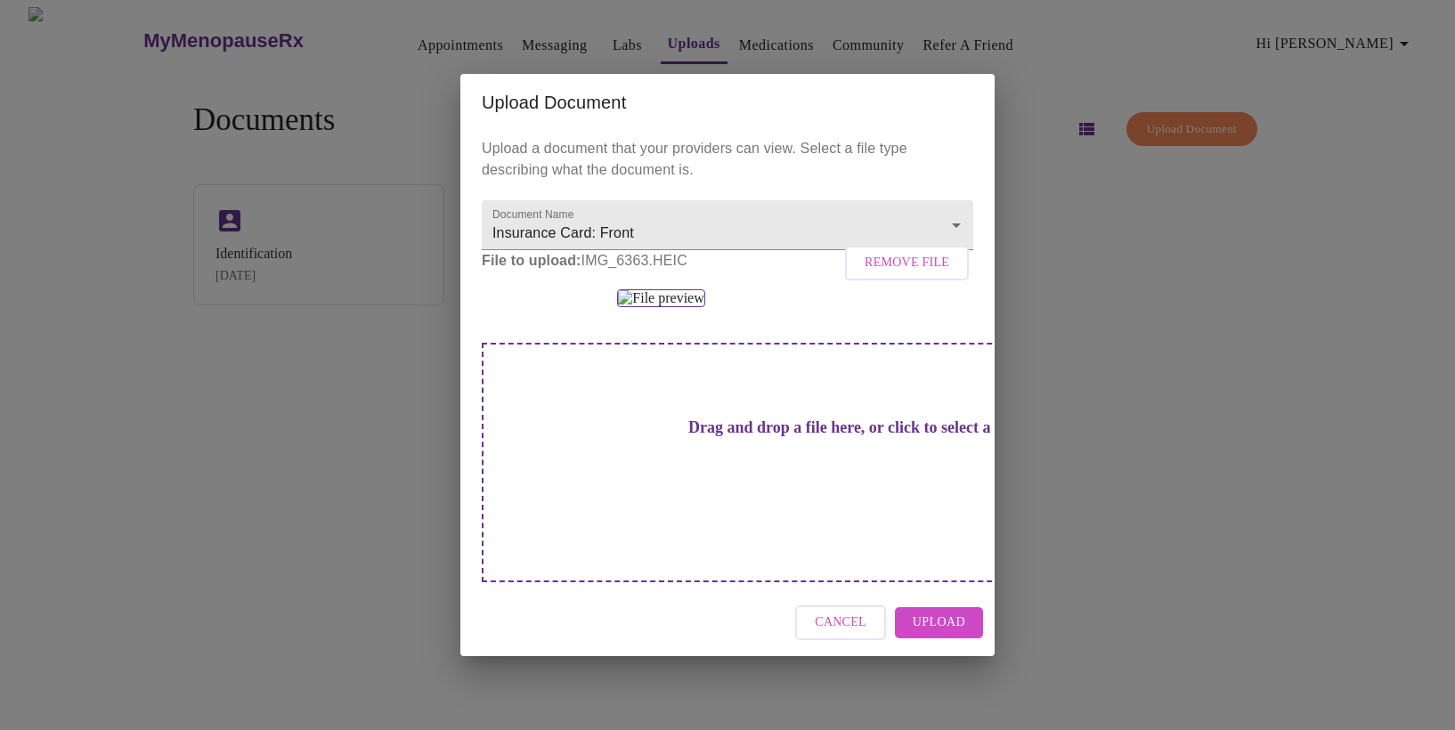
click at [940, 612] on span "Upload" at bounding box center [939, 623] width 53 height 22
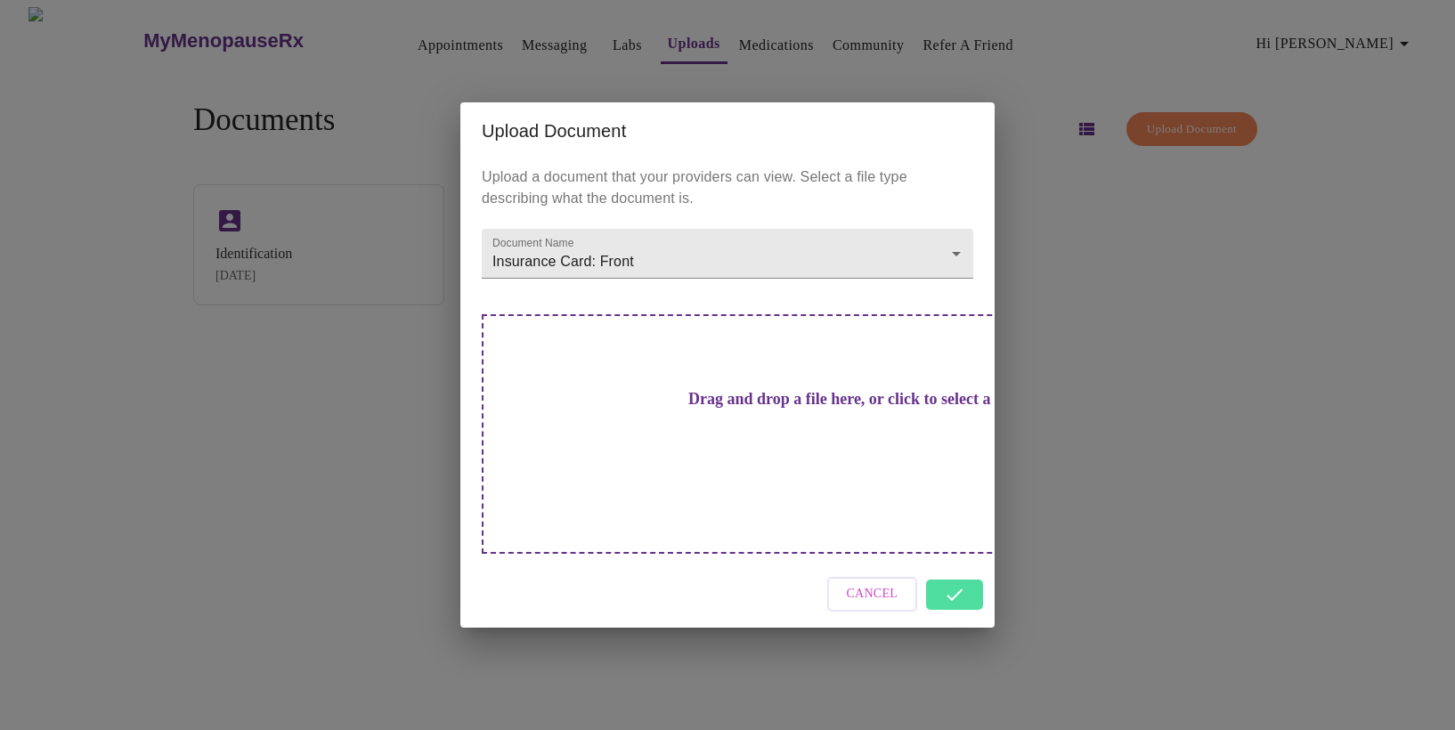
click at [967, 567] on div "Cancel" at bounding box center [727, 594] width 534 height 67
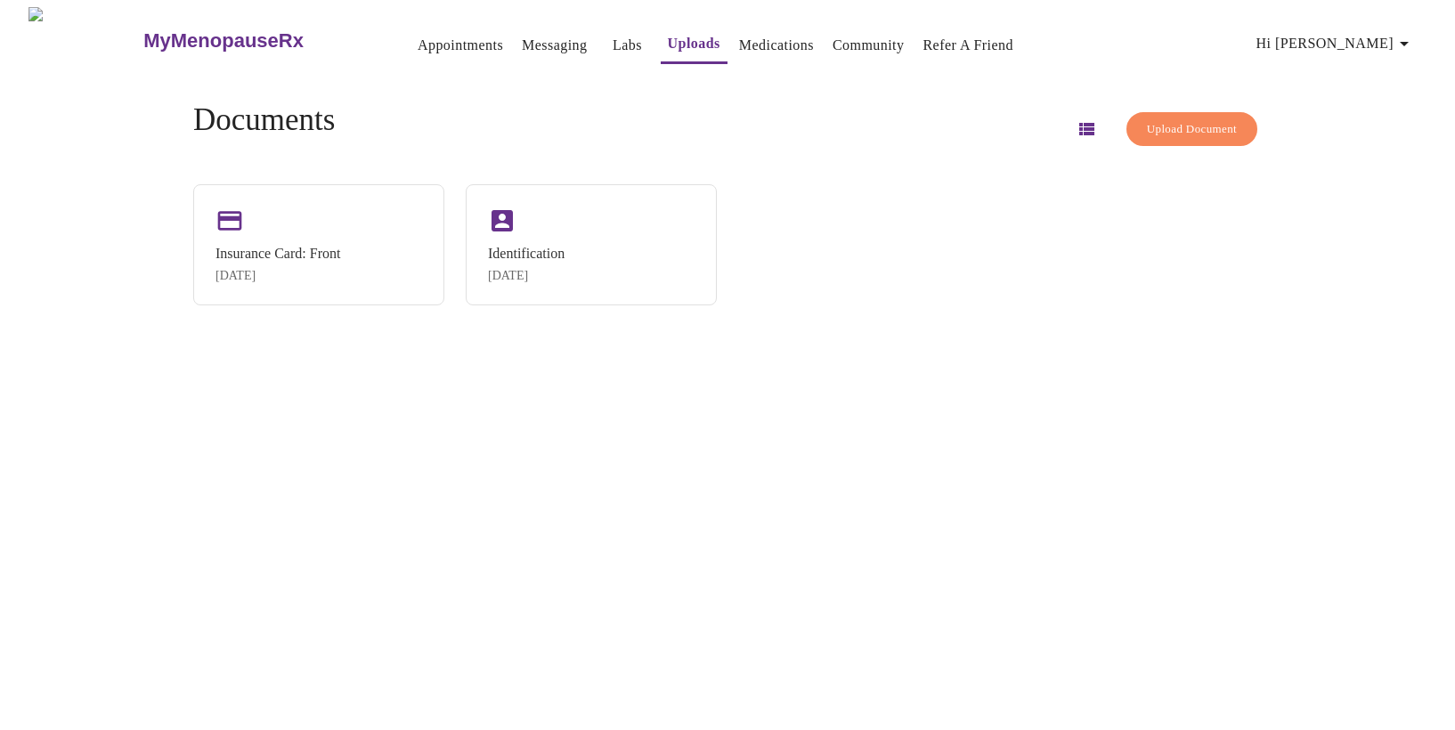
click at [1147, 119] on span "Upload Document" at bounding box center [1192, 129] width 90 height 20
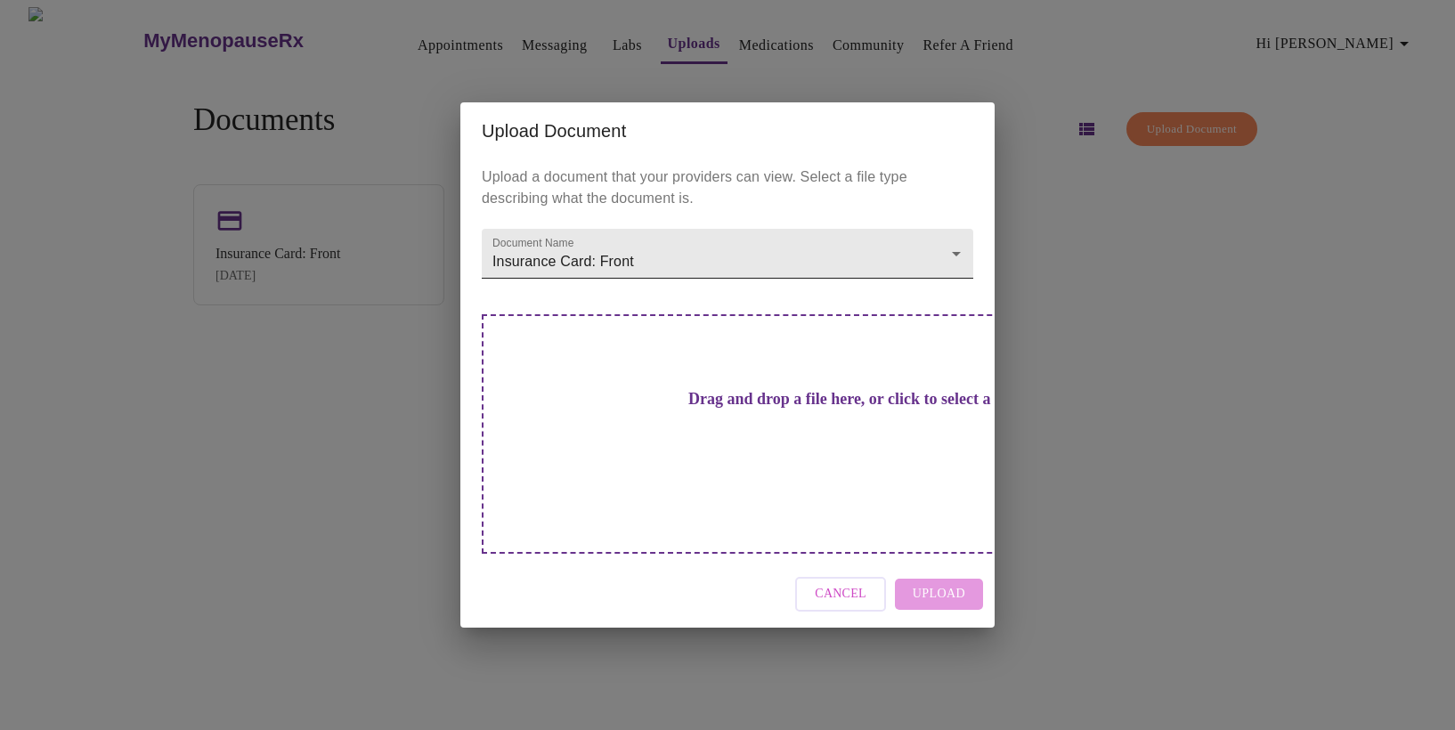
click at [956, 284] on body "MyMenopauseRx Appointments Messaging Labs Uploads Medications Community Refer a…" at bounding box center [727, 372] width 1441 height 730
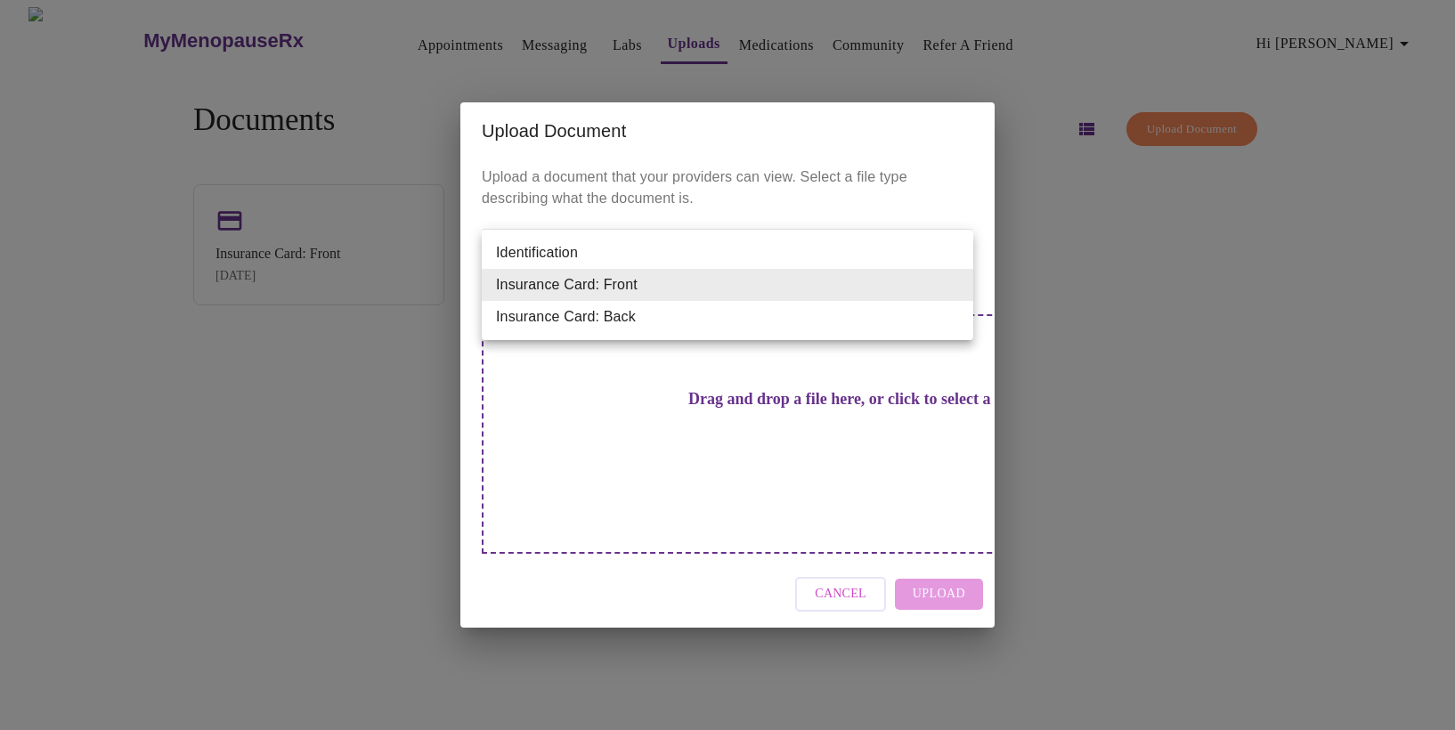
click at [830, 318] on li "Insurance Card: Back" at bounding box center [728, 317] width 492 height 32
type input "Insurance Card: Back"
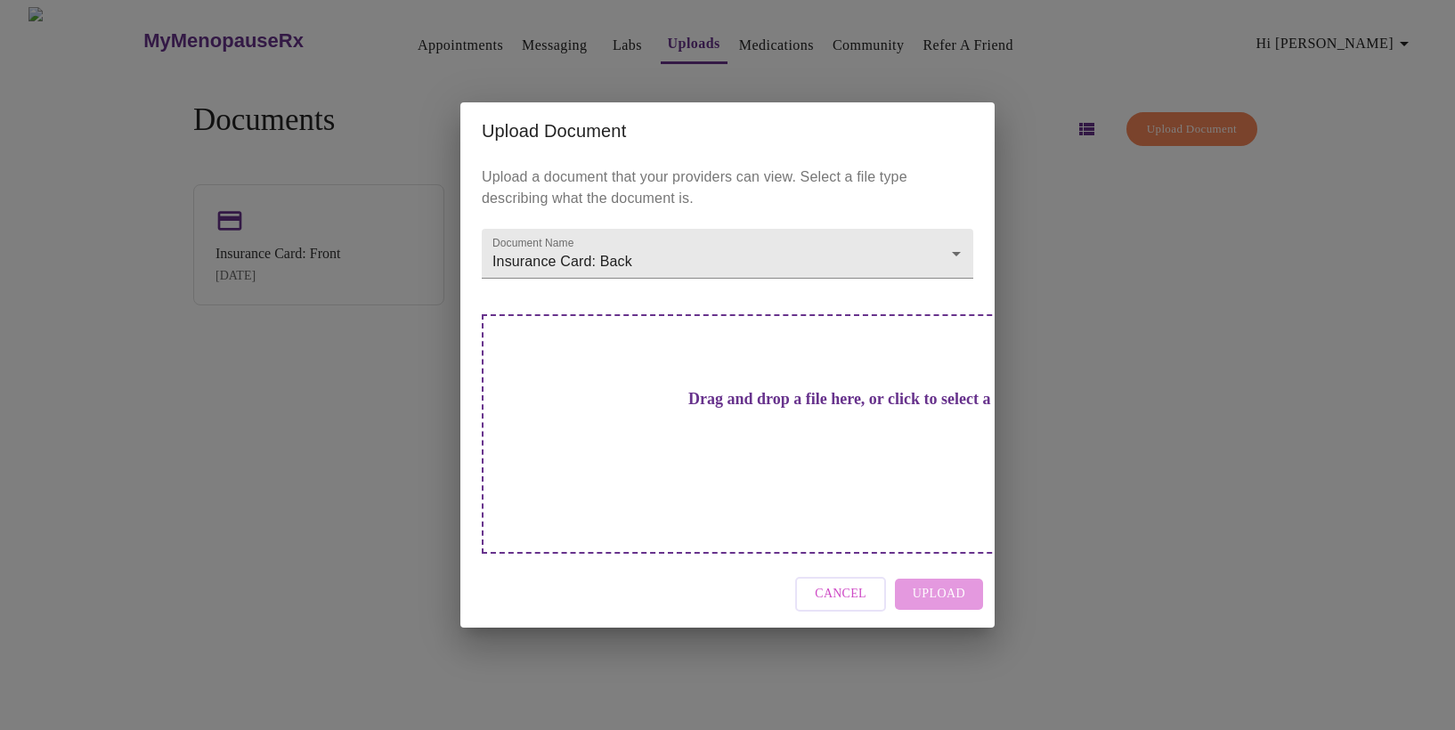
click at [741, 409] on h3 "Drag and drop a file here, or click to select a file" at bounding box center [852, 399] width 492 height 19
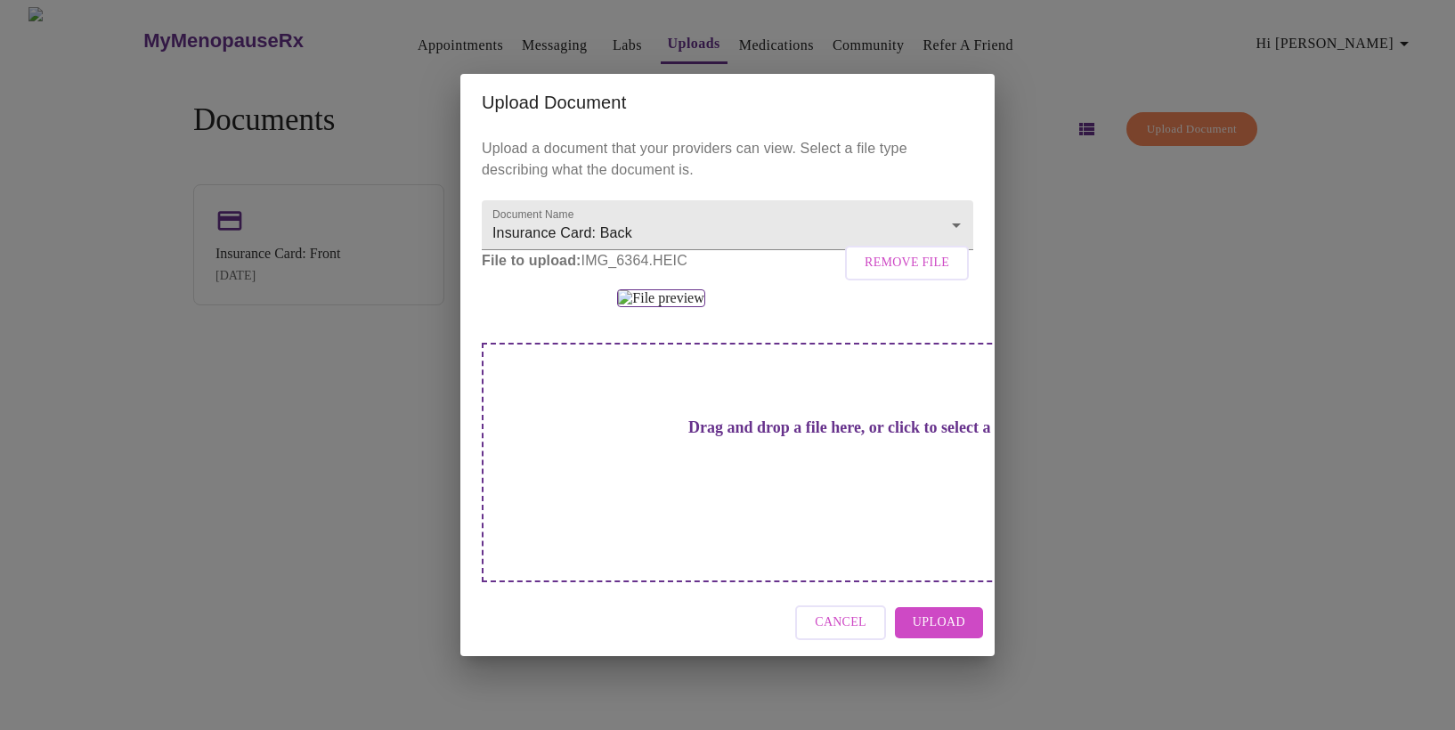
click at [955, 612] on span "Upload" at bounding box center [939, 623] width 53 height 22
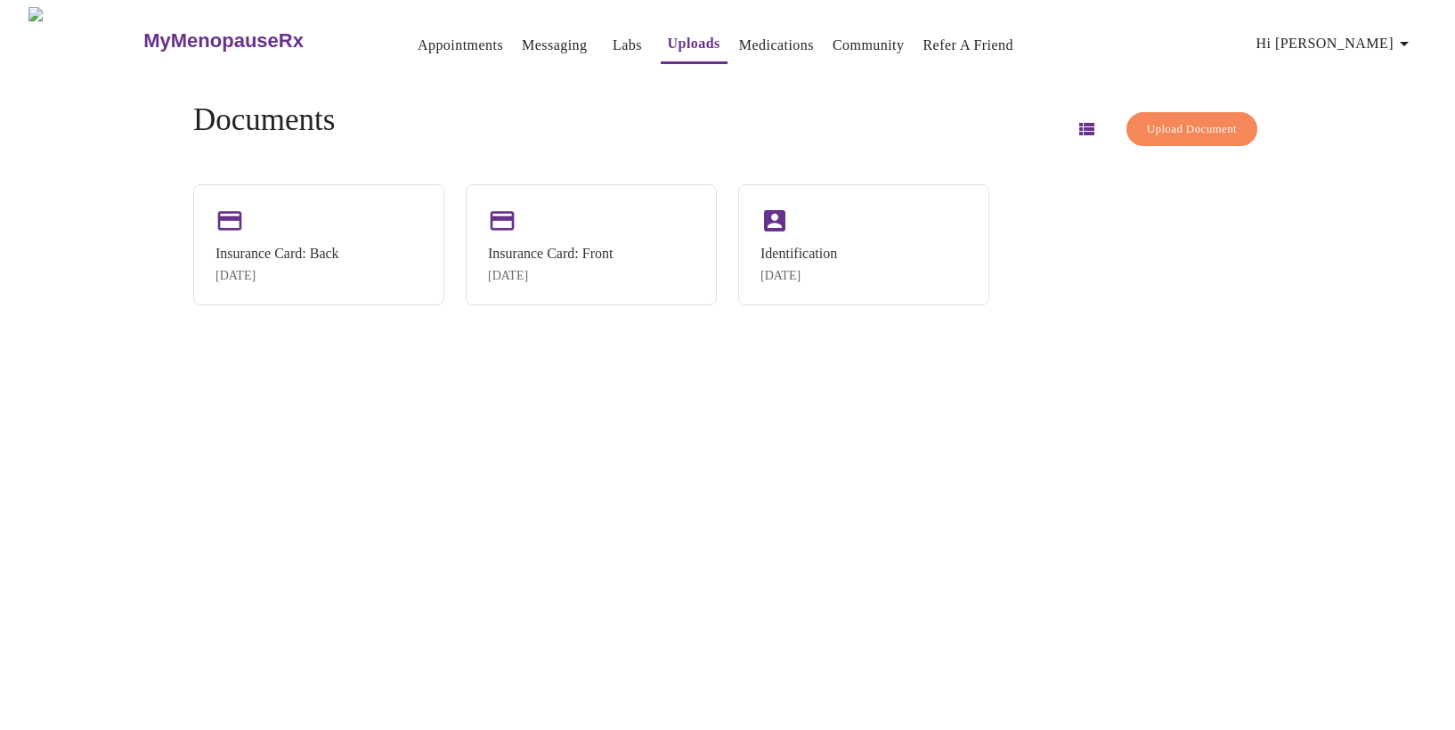
click at [740, 40] on link "Medications" at bounding box center [776, 45] width 75 height 25
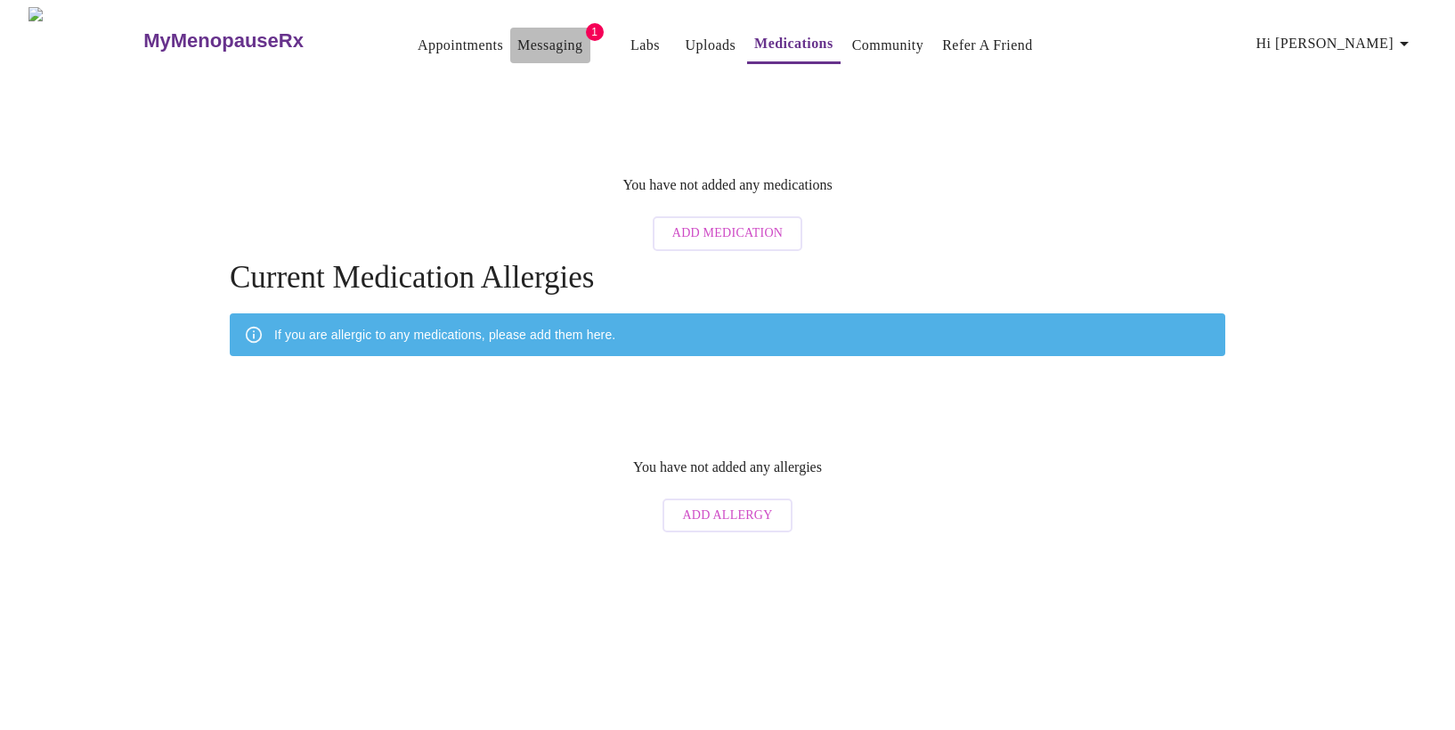
click at [528, 36] on link "Messaging" at bounding box center [549, 45] width 65 height 25
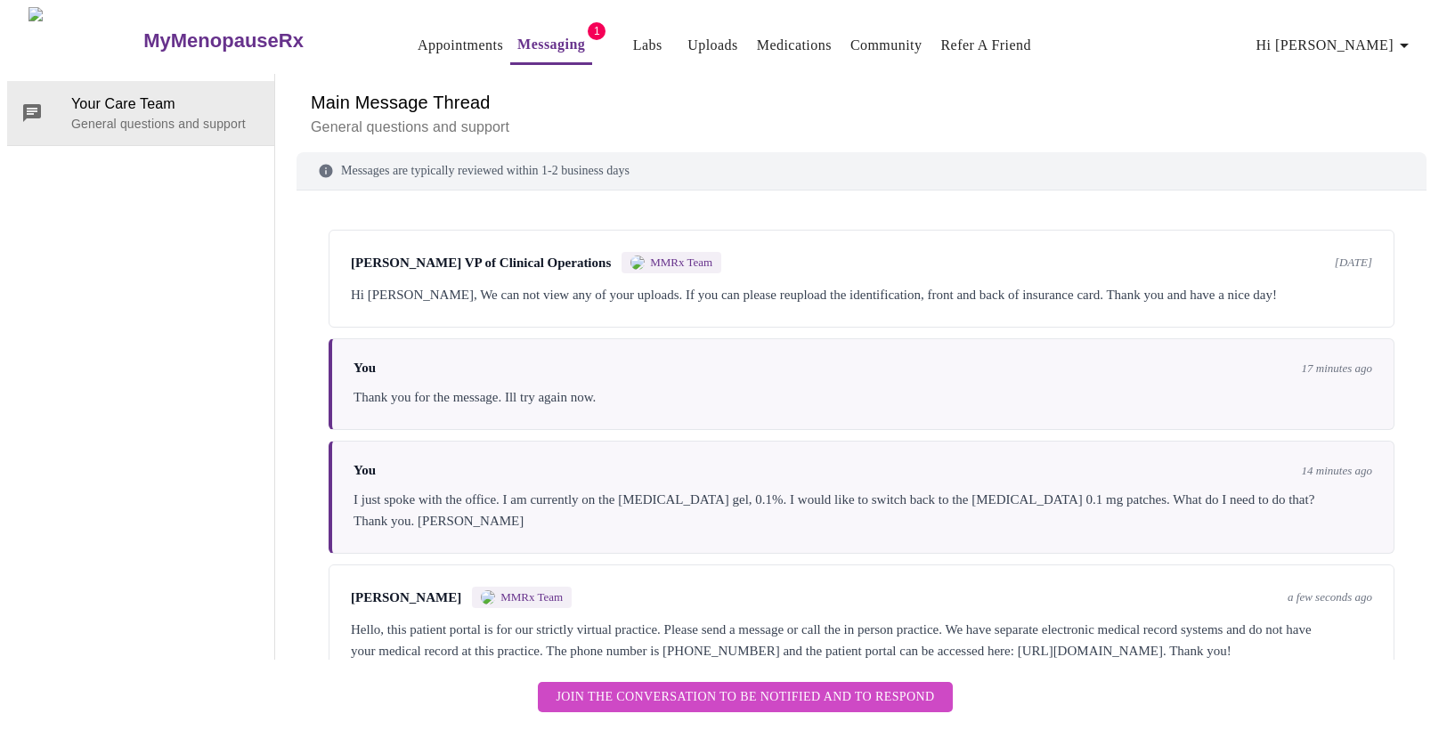
scroll to position [64, 0]
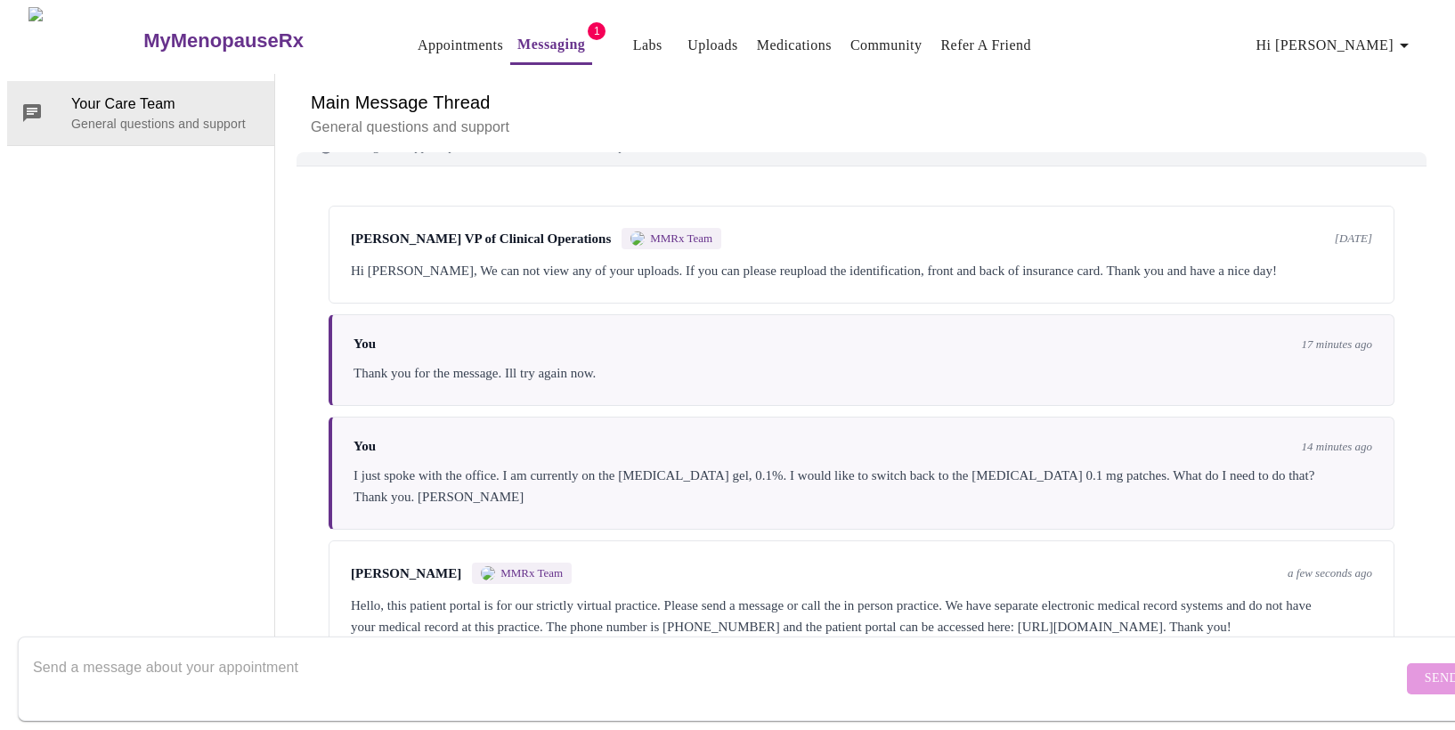
click at [595, 650] on textarea "Send a message about your appointment" at bounding box center [718, 678] width 1370 height 57
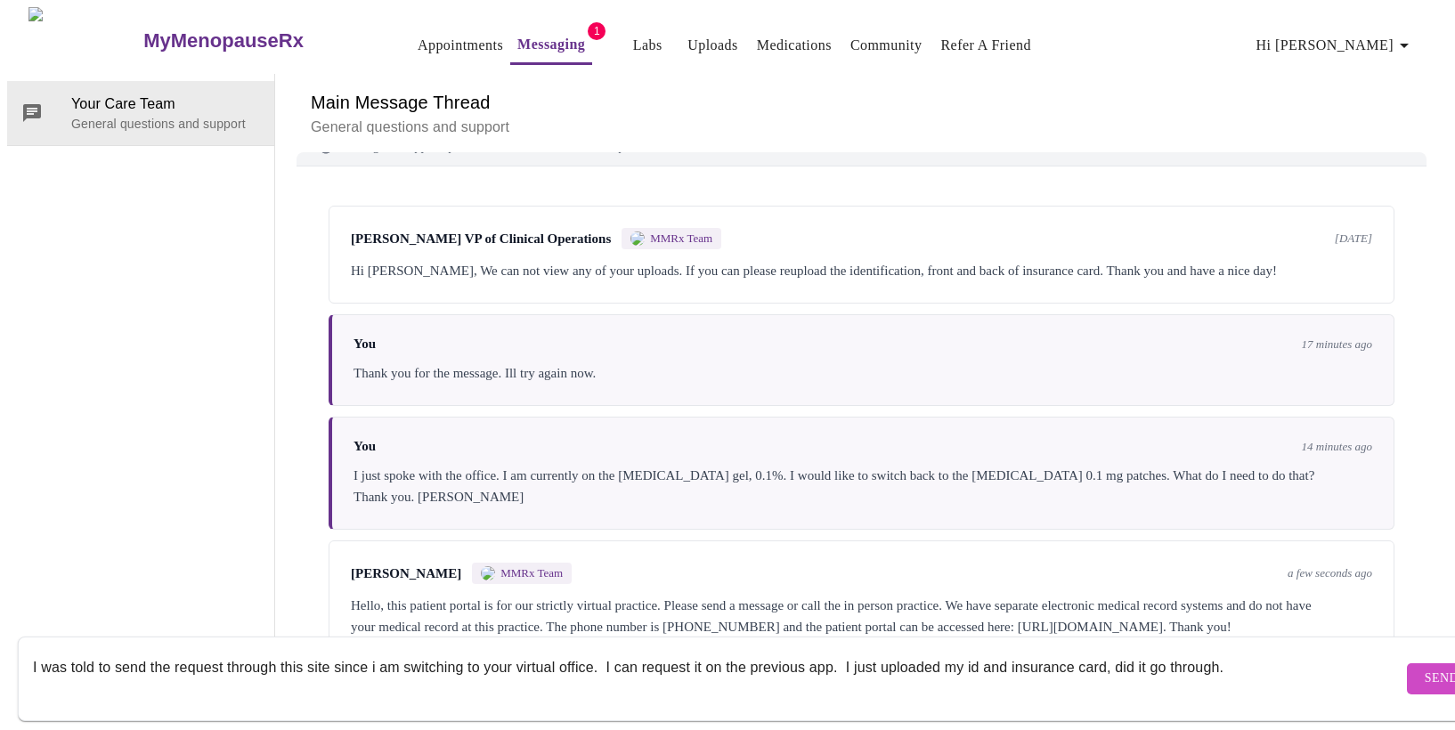
click at [34, 650] on textarea "I was told to send the request through this site since i am switching to your v…" at bounding box center [718, 678] width 1370 height 57
click at [106, 660] on textarea "I called your office and was told to send the request through this site since i…" at bounding box center [718, 678] width 1370 height 57
click at [87, 676] on textarea "I called your office and was told to send the request through this site since i…" at bounding box center [718, 678] width 1370 height 57
type textarea "I called your office and was told to send the request through this site since i…"
click at [1425, 668] on span "Send" at bounding box center [1442, 679] width 34 height 22
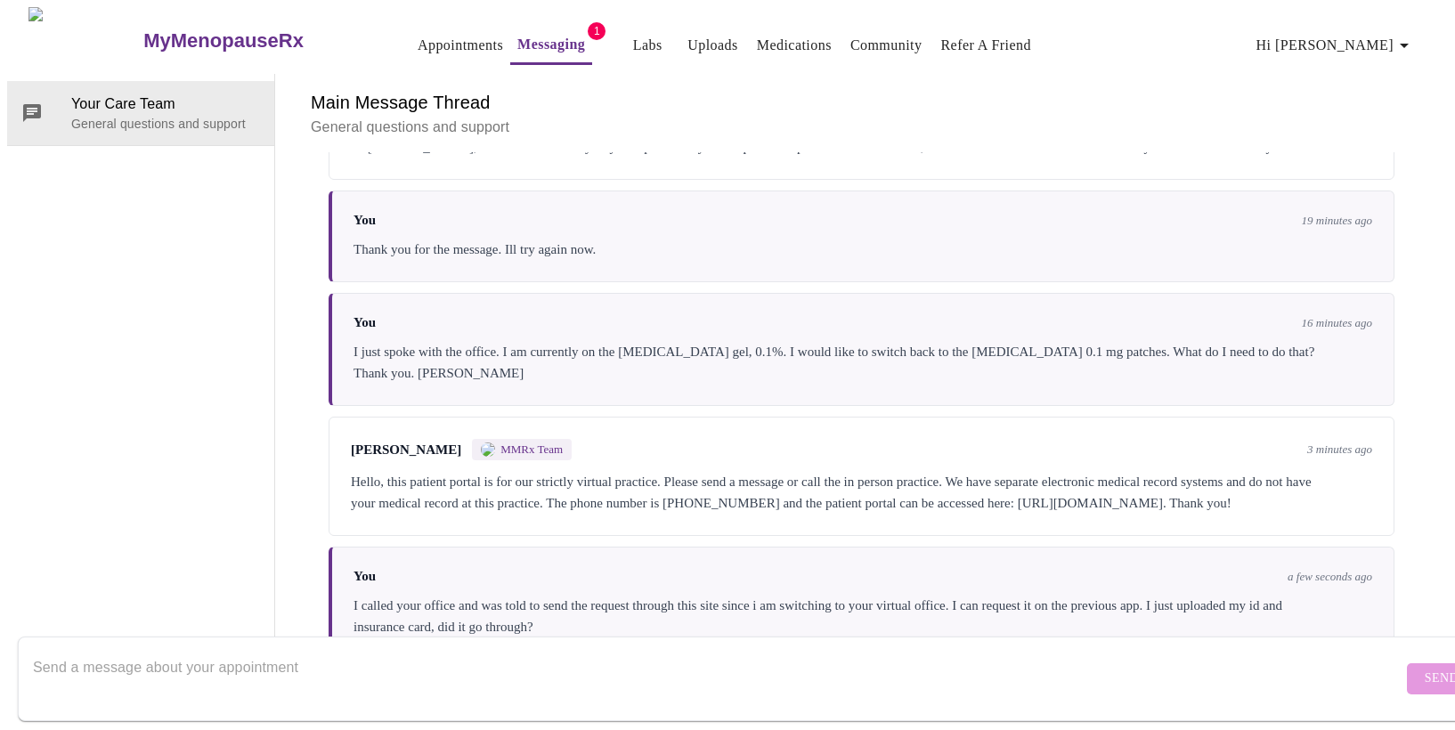
scroll to position [0, 0]
click at [517, 46] on link "Messaging" at bounding box center [551, 44] width 68 height 25
click at [138, 94] on span "Your Care Team" at bounding box center [165, 104] width 189 height 21
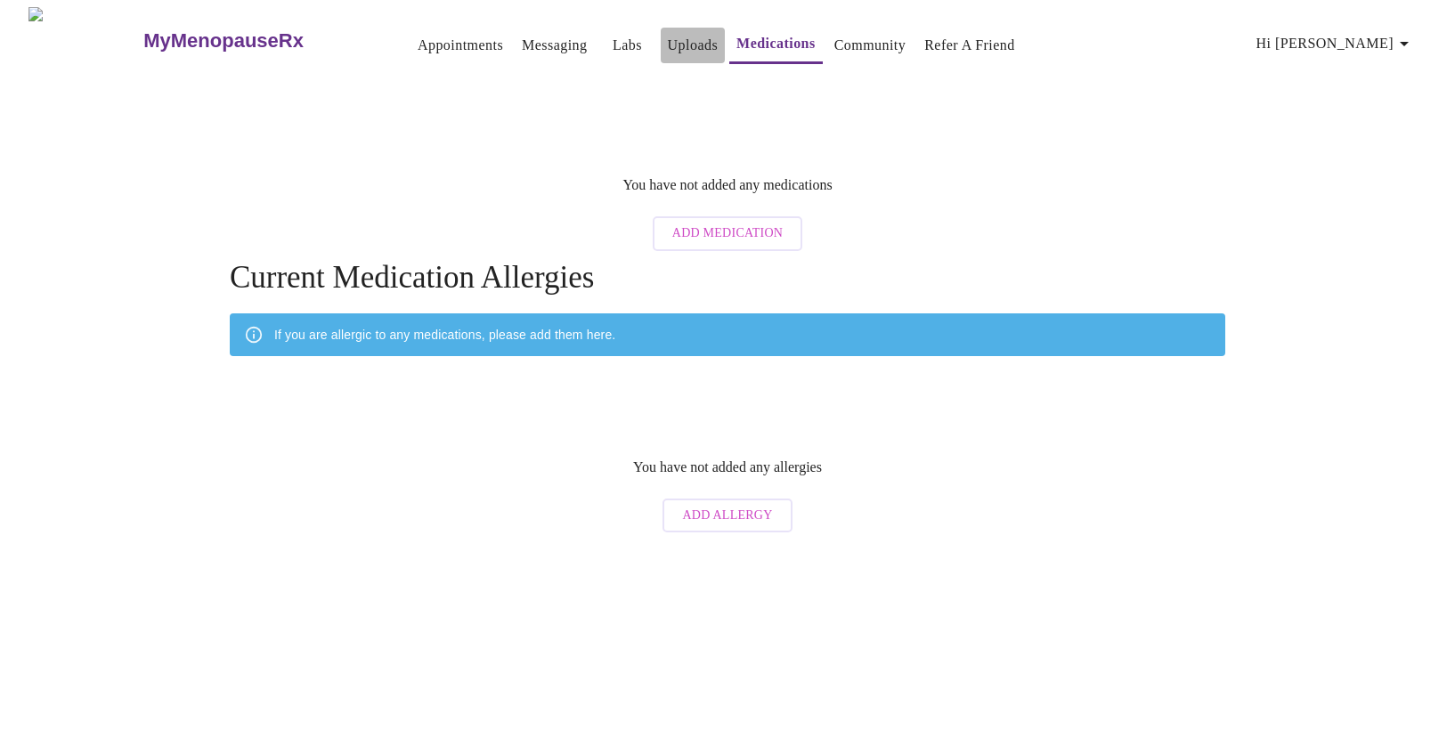
click at [668, 34] on link "Uploads" at bounding box center [693, 45] width 51 height 25
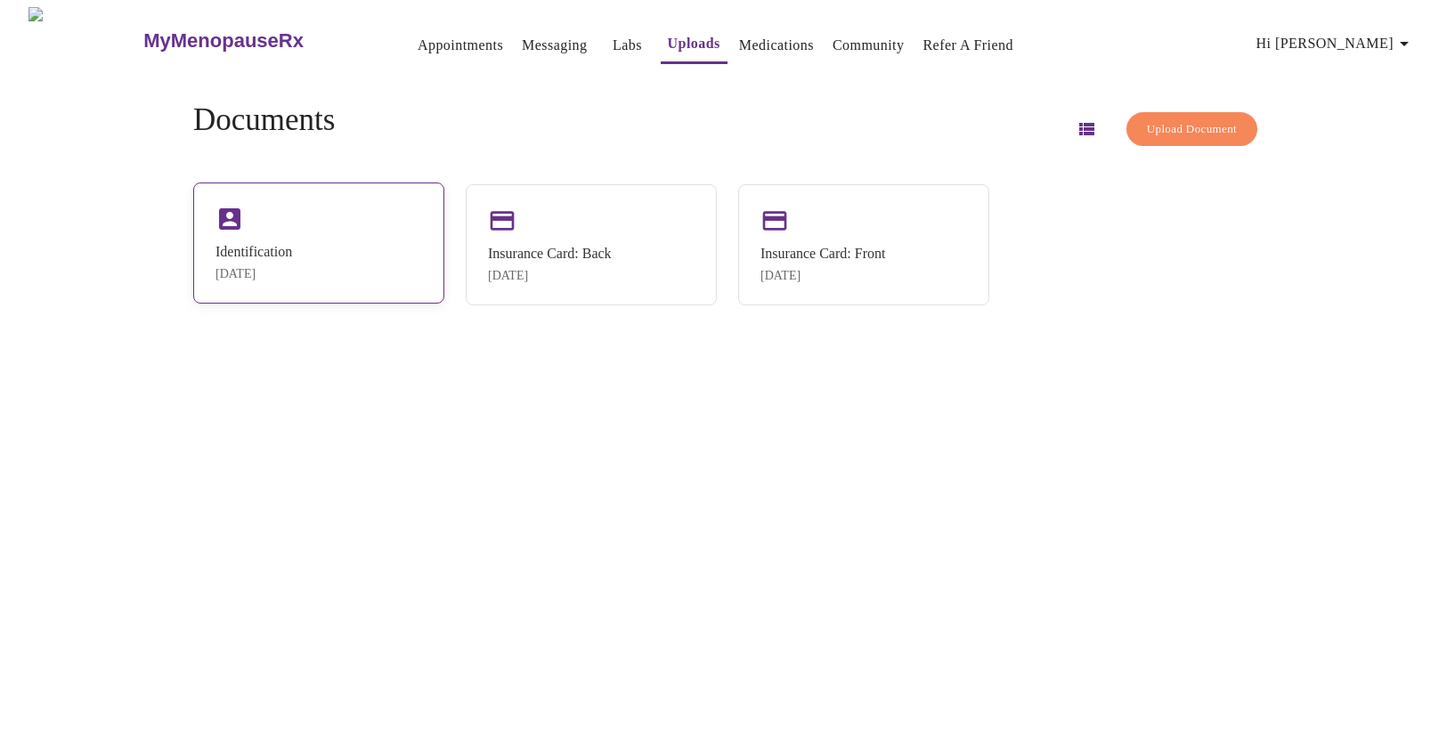
click at [292, 264] on div "Identification [DATE]" at bounding box center [254, 262] width 77 height 37
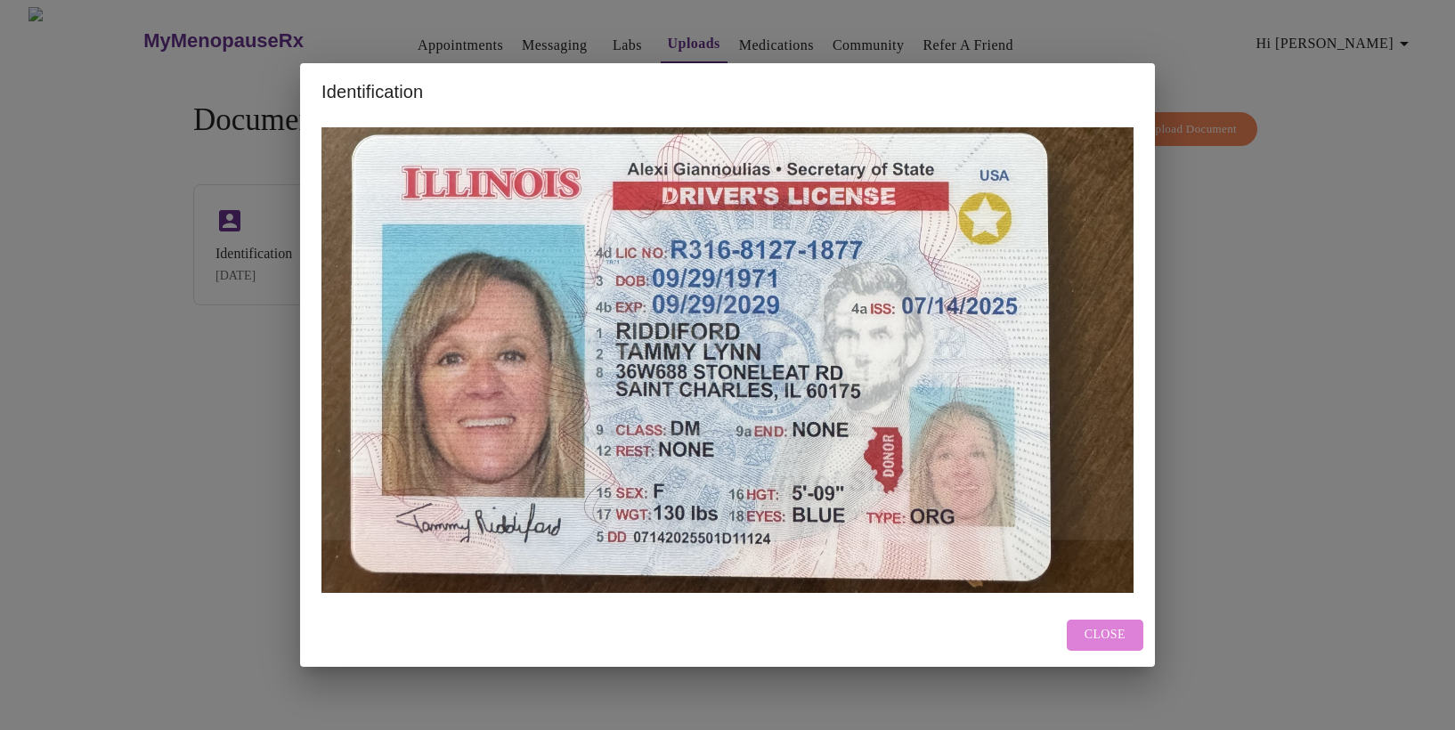
click at [1113, 641] on span "Close" at bounding box center [1105, 635] width 41 height 22
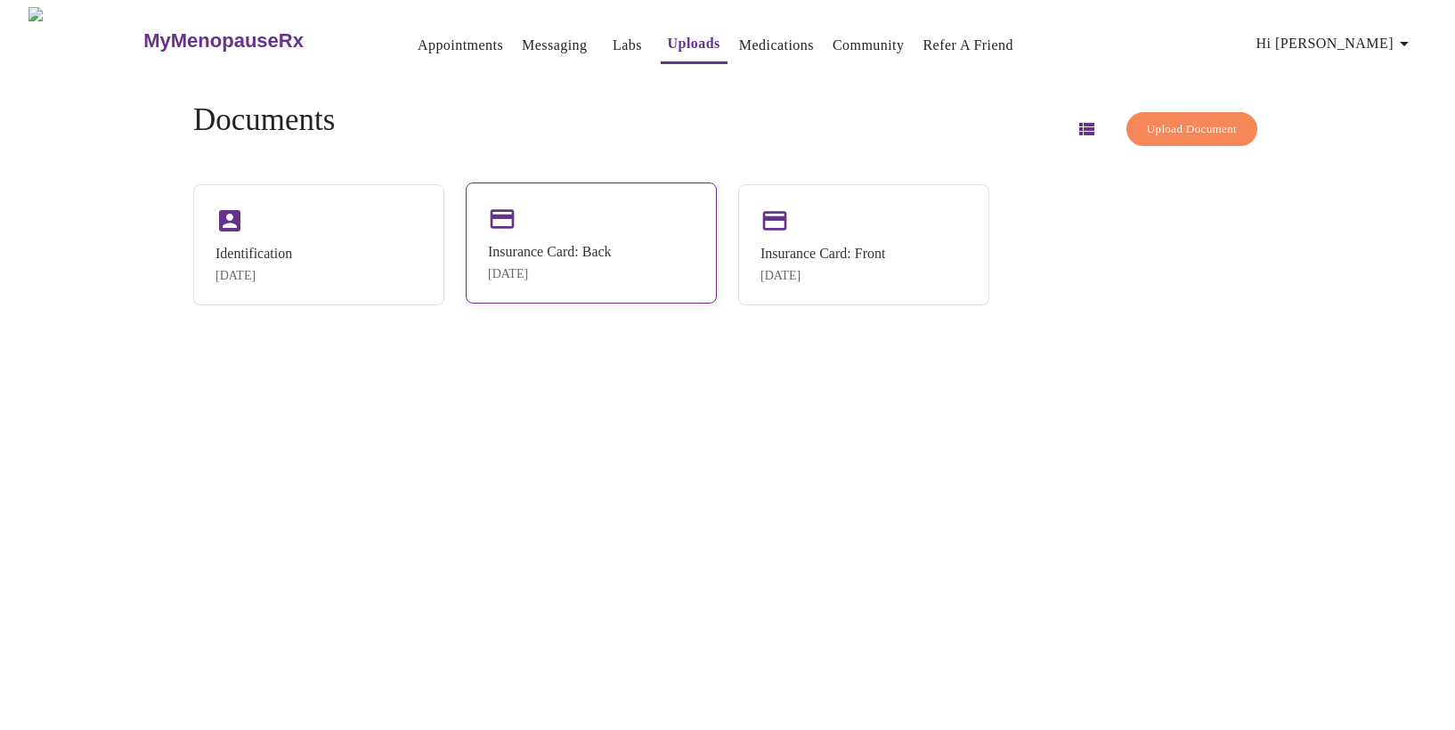
click at [656, 254] on div "Insurance Card: Back [DATE]" at bounding box center [591, 243] width 251 height 121
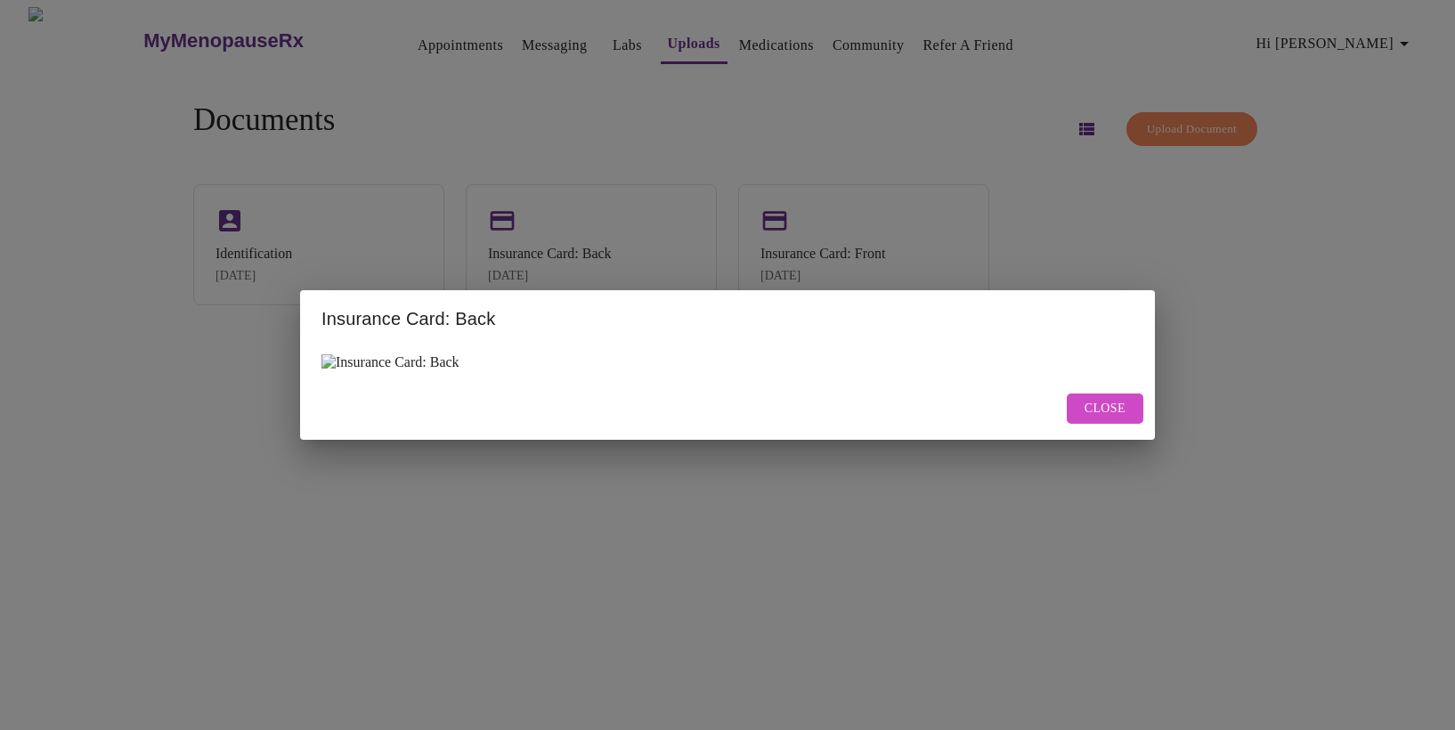
click at [1105, 420] on span "Close" at bounding box center [1105, 409] width 41 height 22
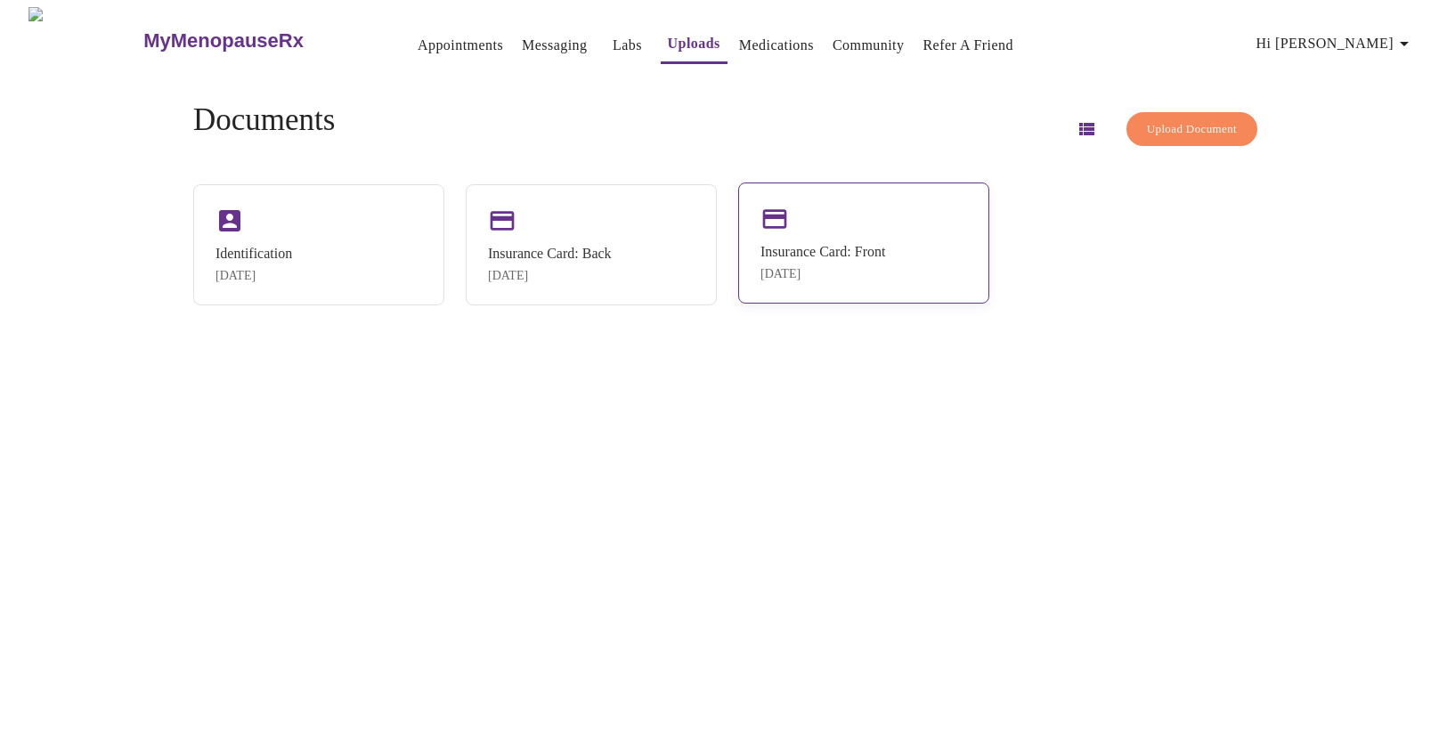
click at [853, 244] on div "Insurance Card: Front" at bounding box center [823, 252] width 125 height 16
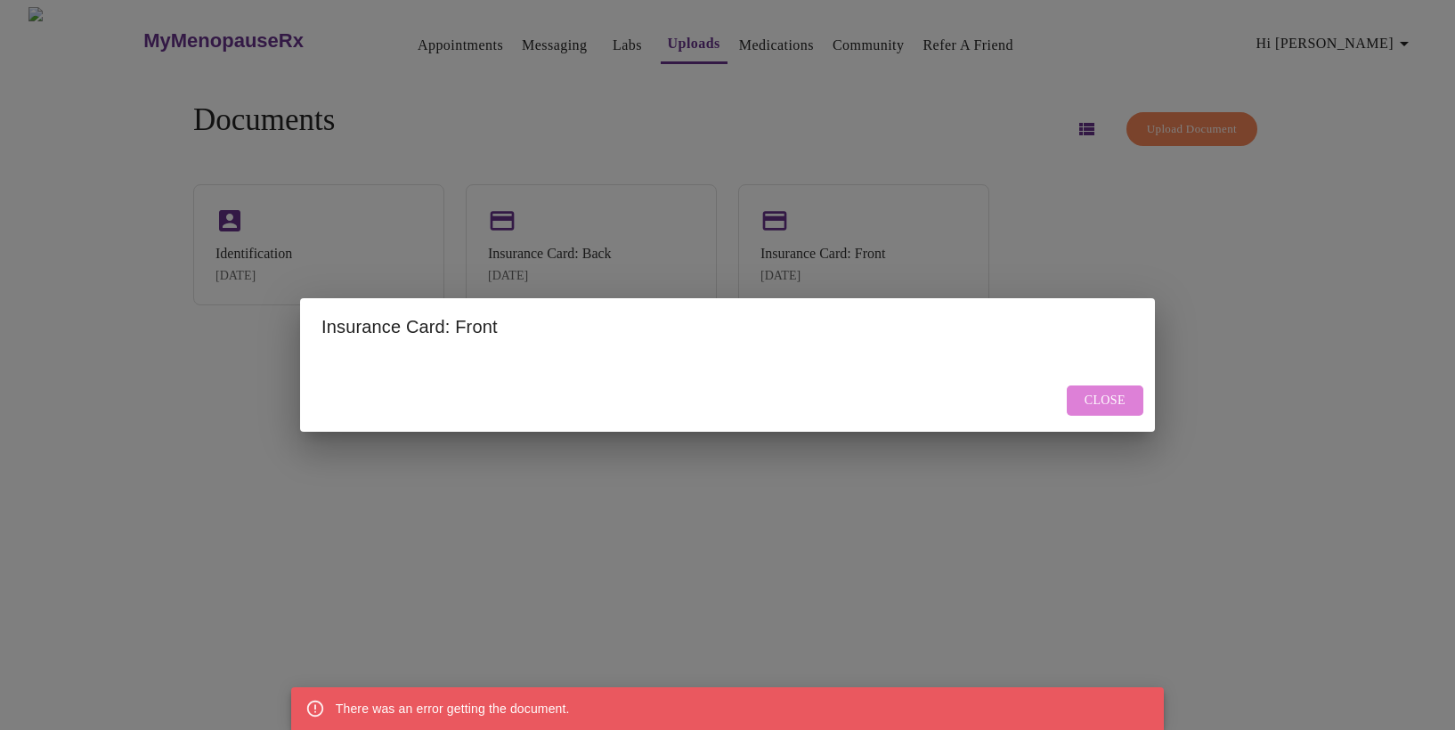
click at [1097, 394] on span "Close" at bounding box center [1105, 401] width 41 height 22
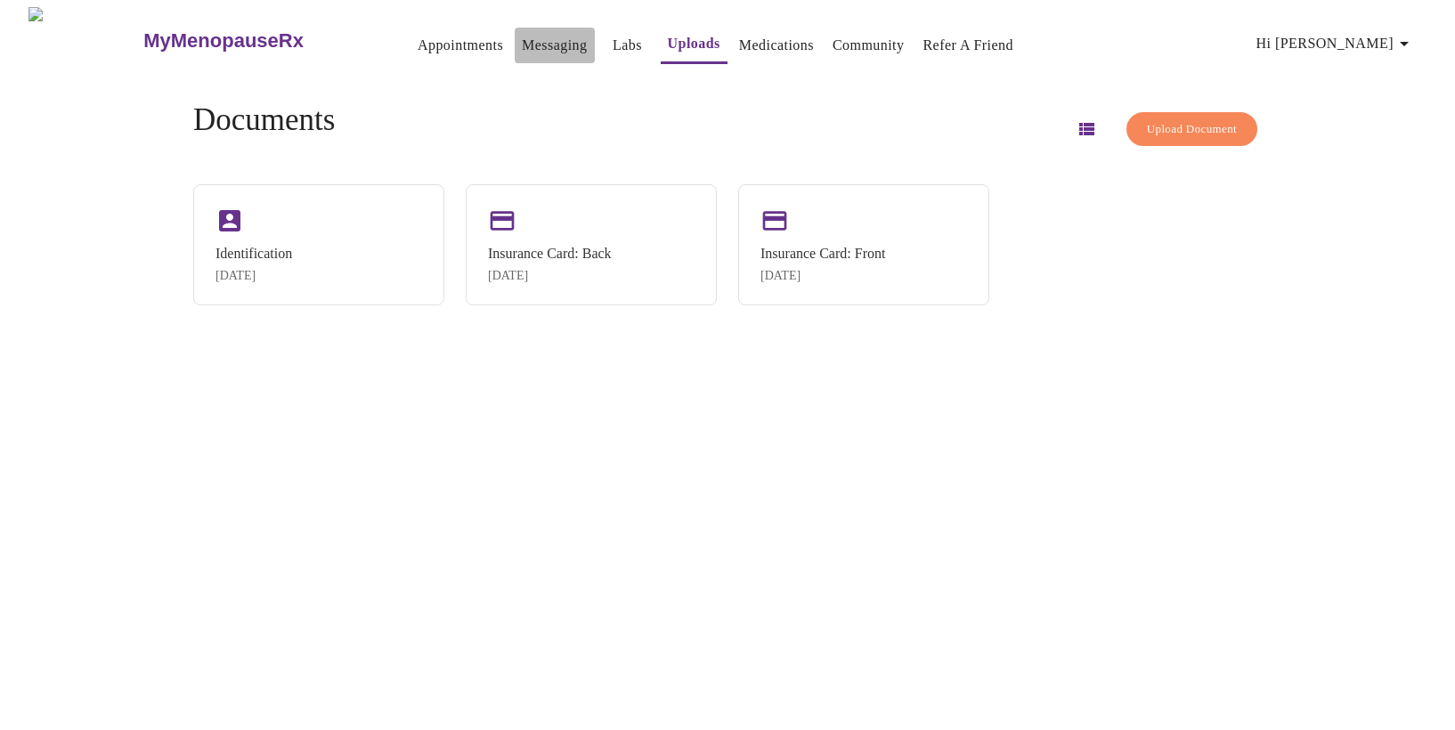
click at [522, 39] on link "Messaging" at bounding box center [554, 45] width 65 height 25
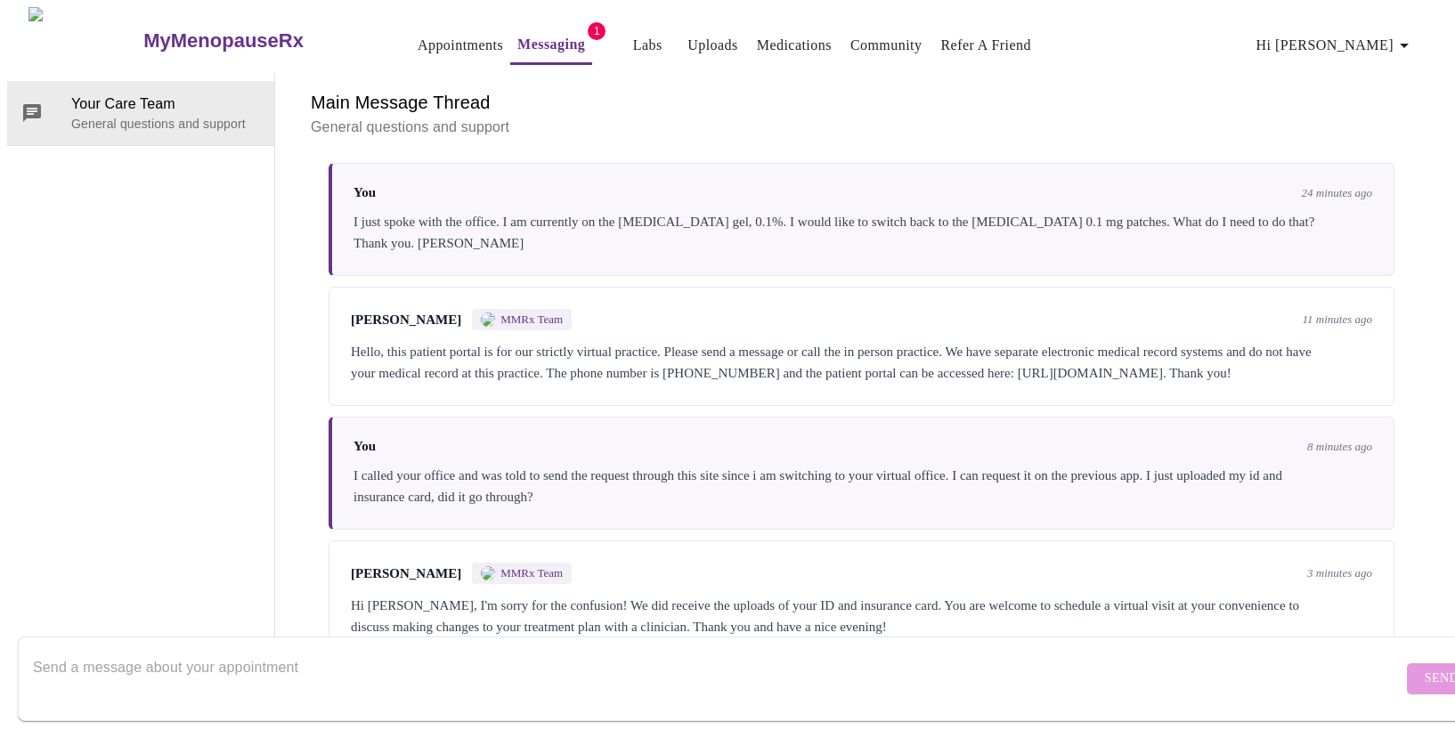
scroll to position [326, 0]
click at [226, 652] on textarea "Send a message about your appointment" at bounding box center [718, 678] width 1370 height 57
click at [121, 650] on textarea "Send a message about your appointment" at bounding box center [718, 678] width 1370 height 57
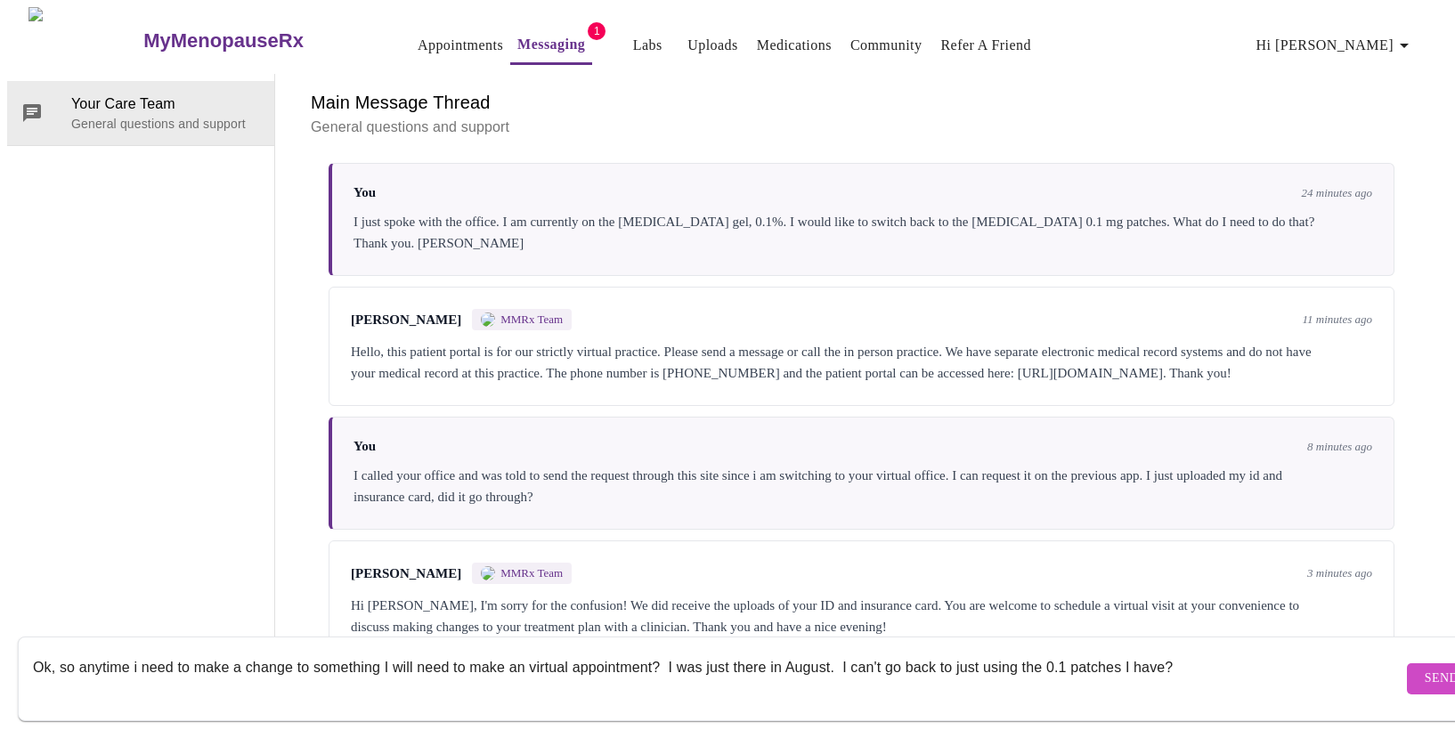
type textarea "Ok, so anytime i need to make a change to something I will need to make an virt…"
click at [1425, 668] on span "Send" at bounding box center [1442, 679] width 34 height 22
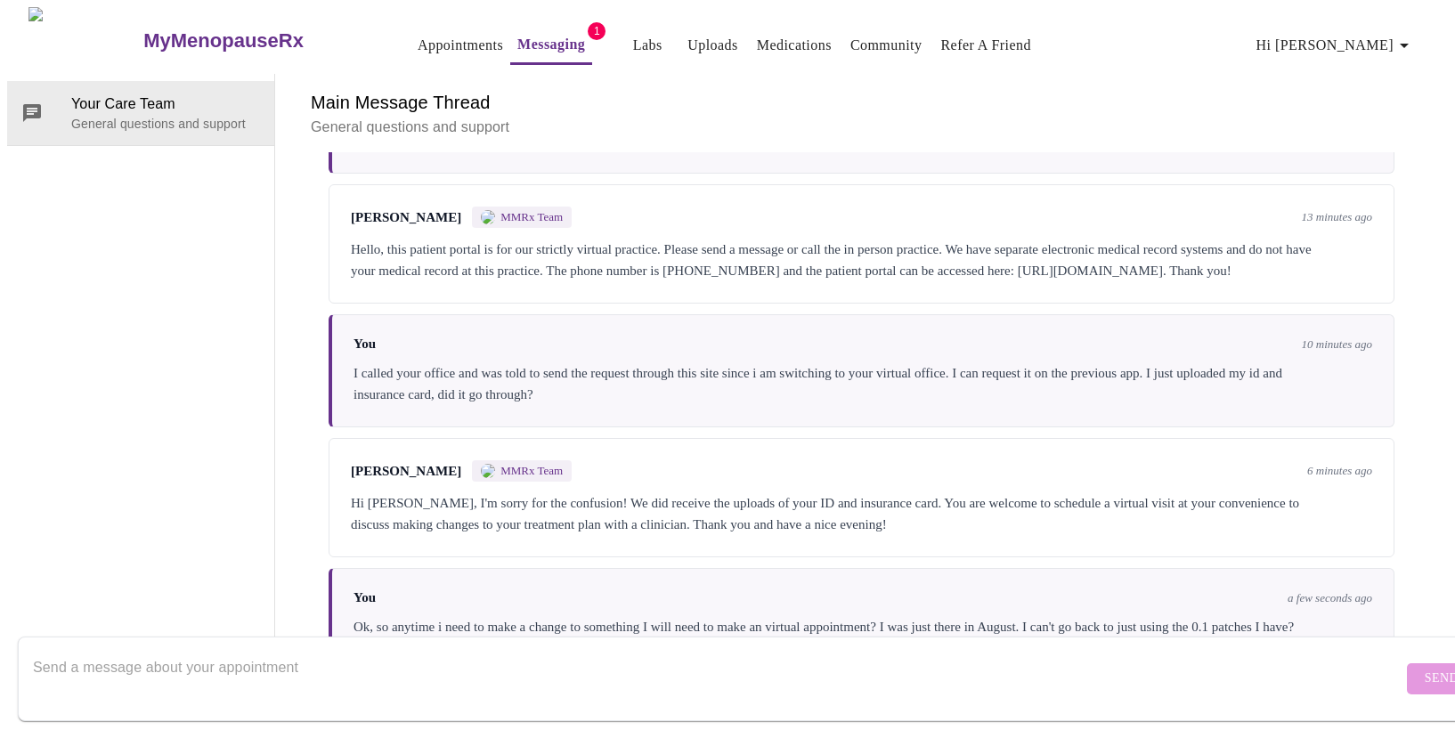
scroll to position [0, 0]
click at [517, 36] on link "Messaging" at bounding box center [551, 44] width 68 height 25
click at [418, 35] on link "Appointments" at bounding box center [460, 45] width 85 height 25
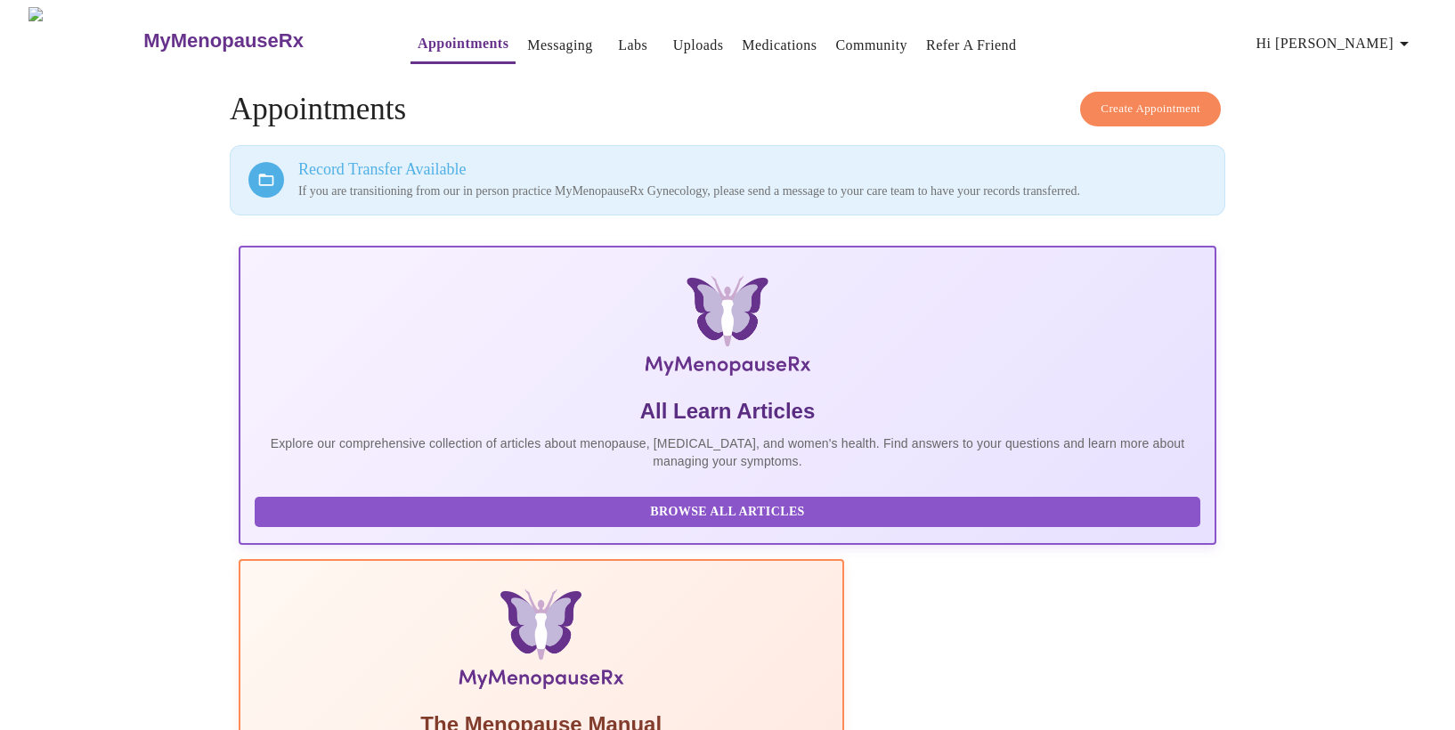
click at [857, 40] on link "Community" at bounding box center [871, 45] width 72 height 25
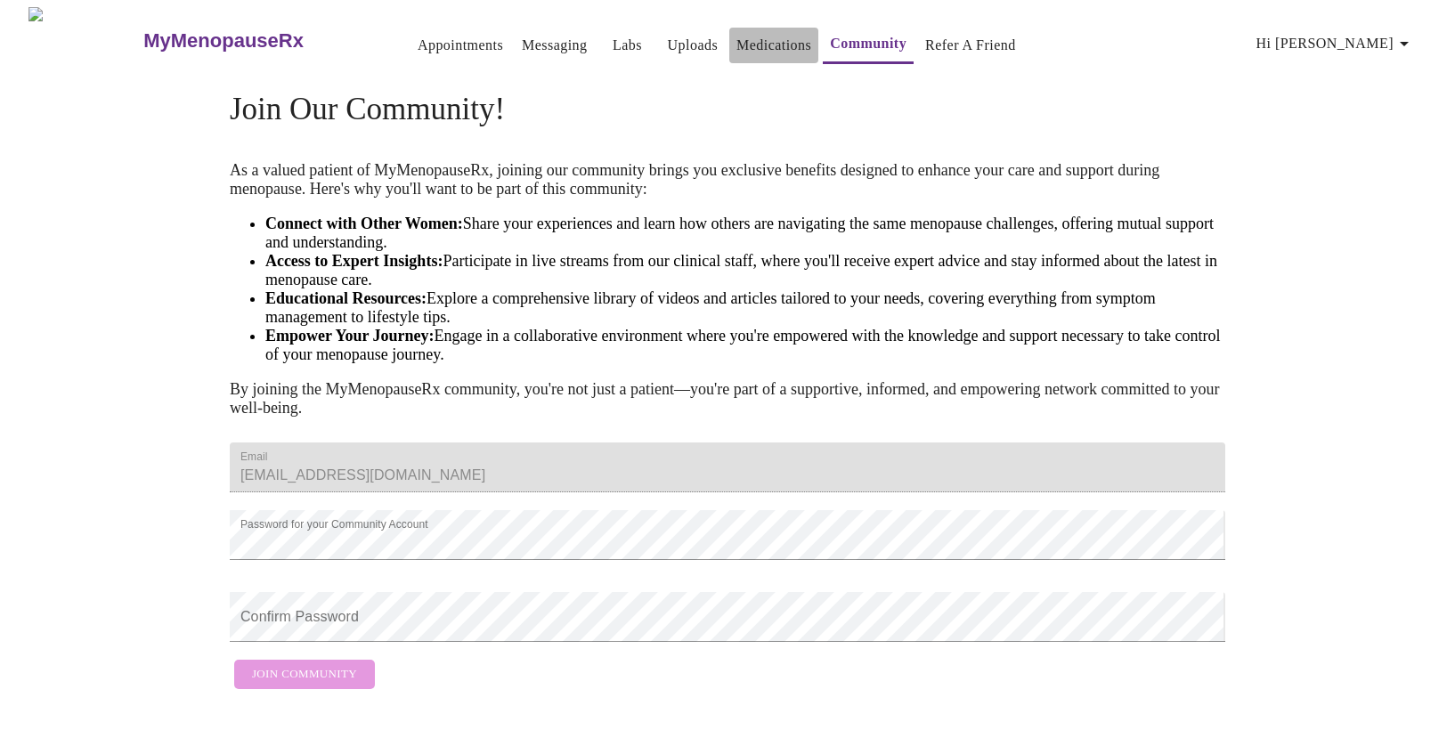
click at [737, 34] on link "Medications" at bounding box center [774, 45] width 75 height 25
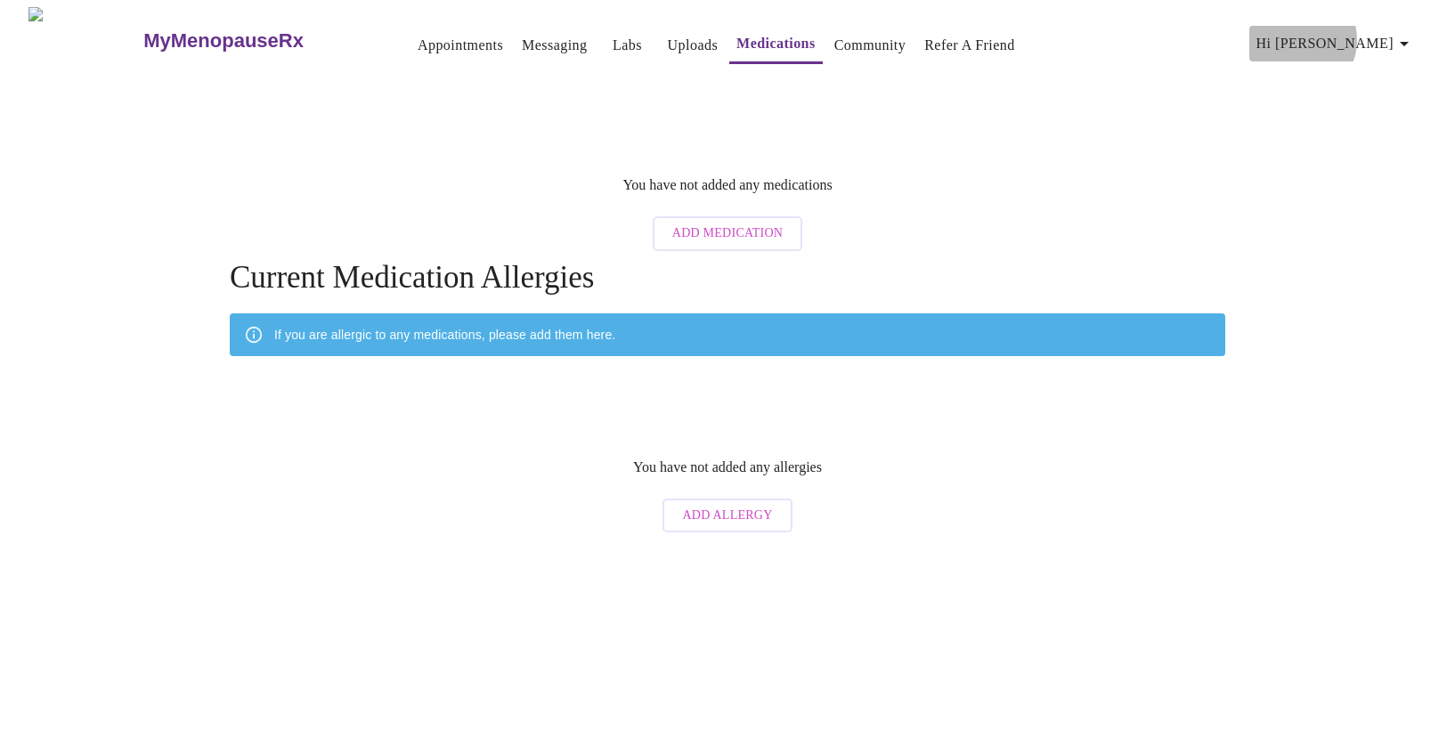
click at [1370, 33] on span "Hi [PERSON_NAME]" at bounding box center [1336, 43] width 159 height 25
click at [1095, 157] on div at bounding box center [727, 365] width 1455 height 730
click at [199, 35] on h3 "MyMenopauseRx" at bounding box center [223, 40] width 160 height 23
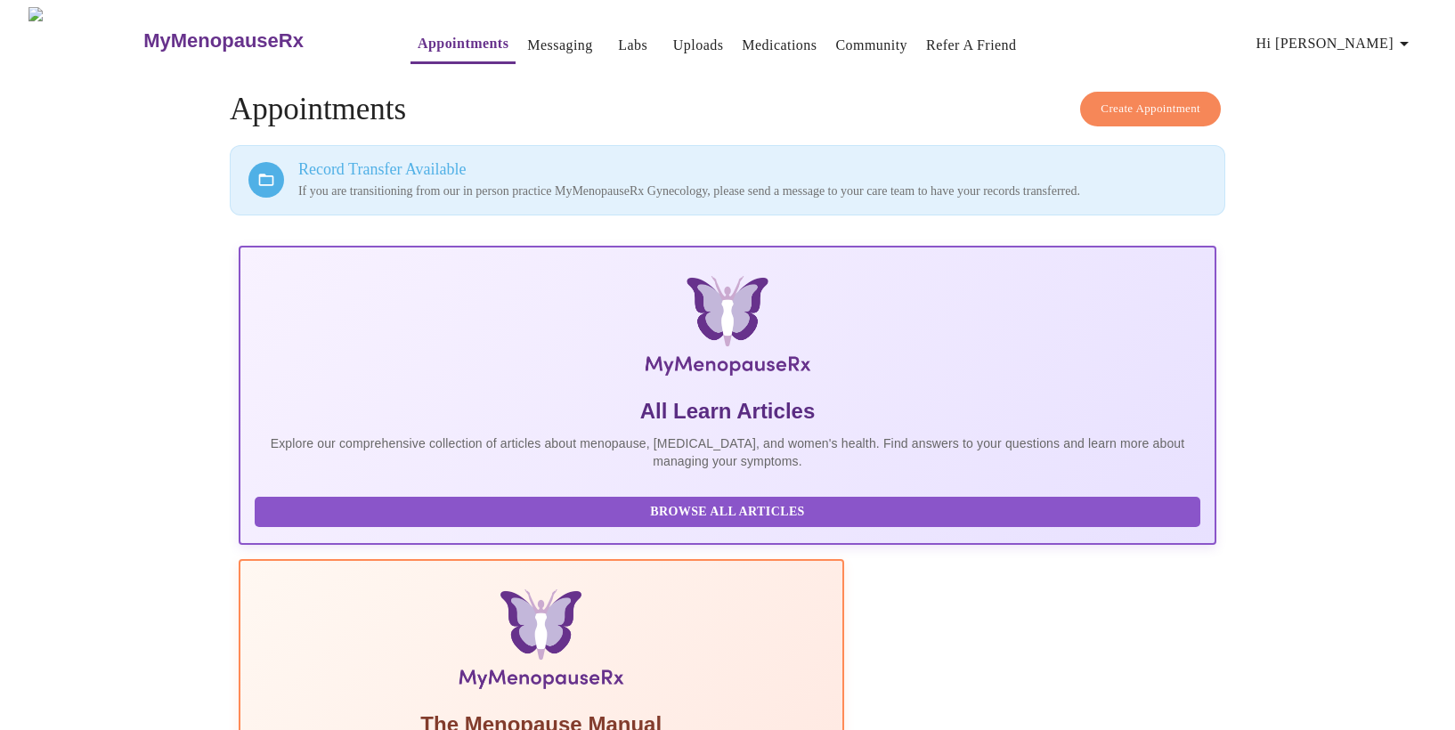
scroll to position [29, 0]
